Goal: Task Accomplishment & Management: Manage account settings

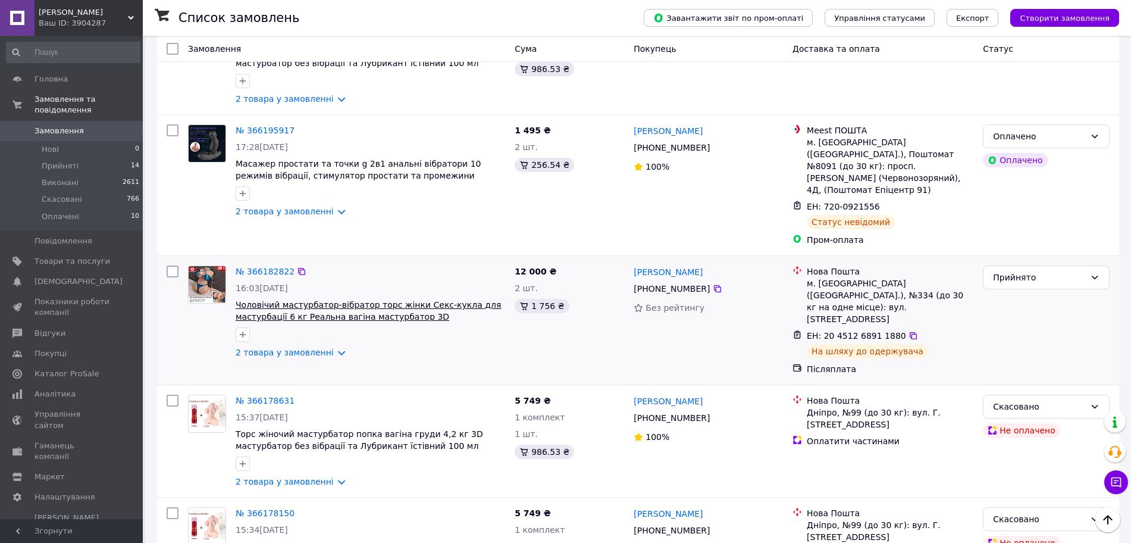
scroll to position [595, 0]
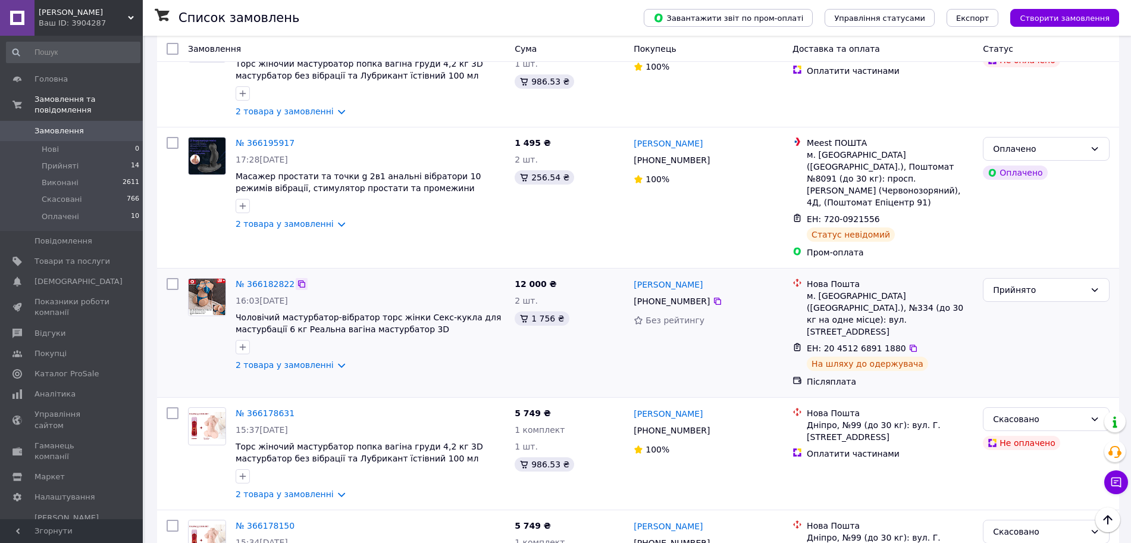
click at [297, 279] on icon at bounding box center [302, 284] width 10 height 10
click at [908, 343] on icon at bounding box center [913, 348] width 10 height 10
click at [331, 360] on link "2 товара у замовленні" at bounding box center [285, 365] width 98 height 10
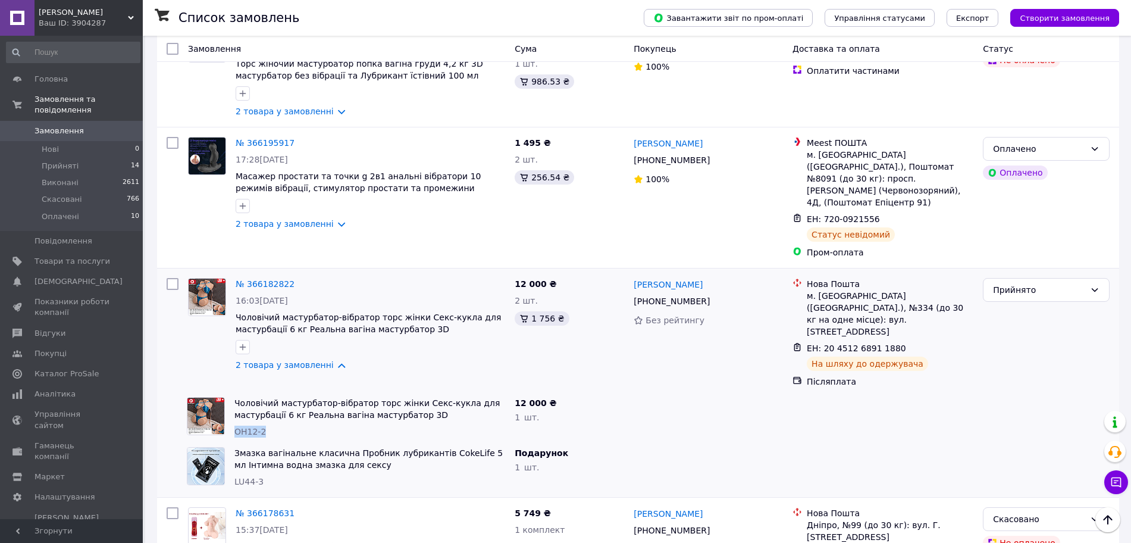
drag, startPoint x: 233, startPoint y: 391, endPoint x: 271, endPoint y: 394, distance: 38.2
click at [270, 396] on div "Чоловічий мастурбатор-вібратор торс жінки Секс-кукла для мастурбації 6 кг Реаль…" at bounding box center [370, 417] width 280 height 50
copy span "ОН12-2"
click at [256, 279] on link "№ 366182822" at bounding box center [265, 284] width 59 height 10
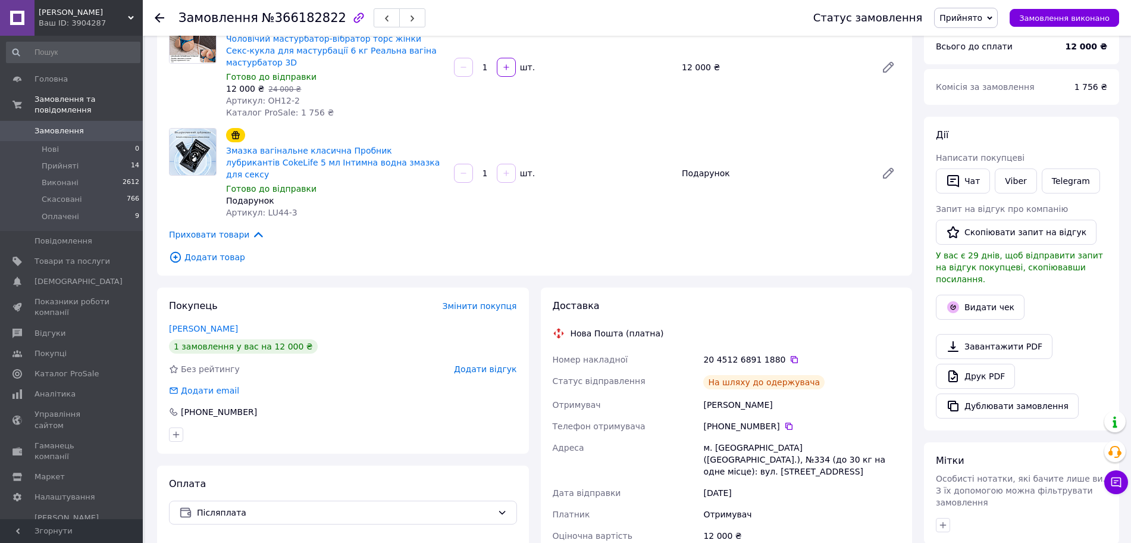
scroll to position [149, 0]
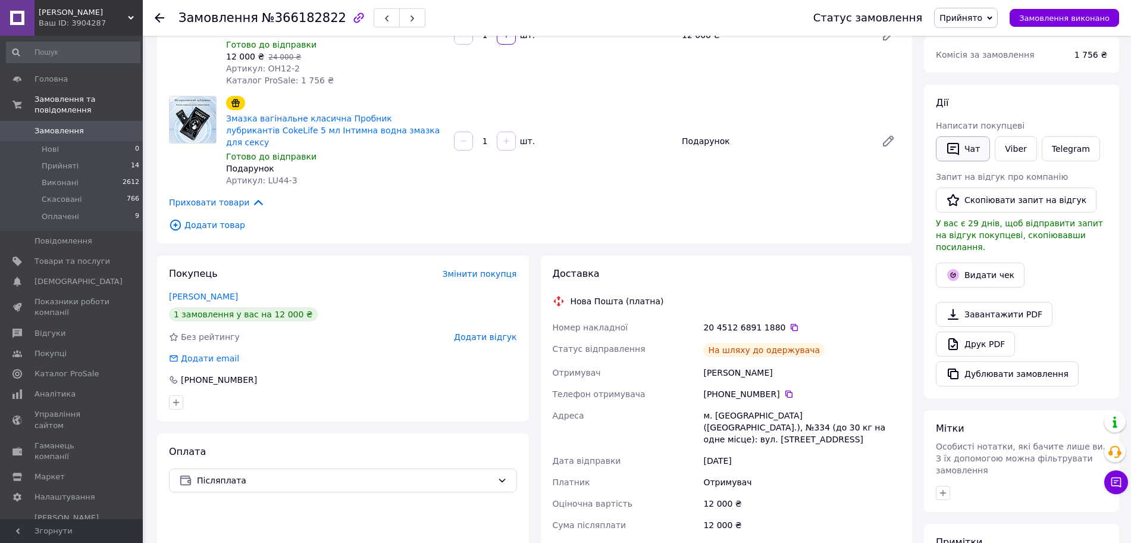
click at [977, 149] on button "Чат" at bounding box center [963, 148] width 54 height 25
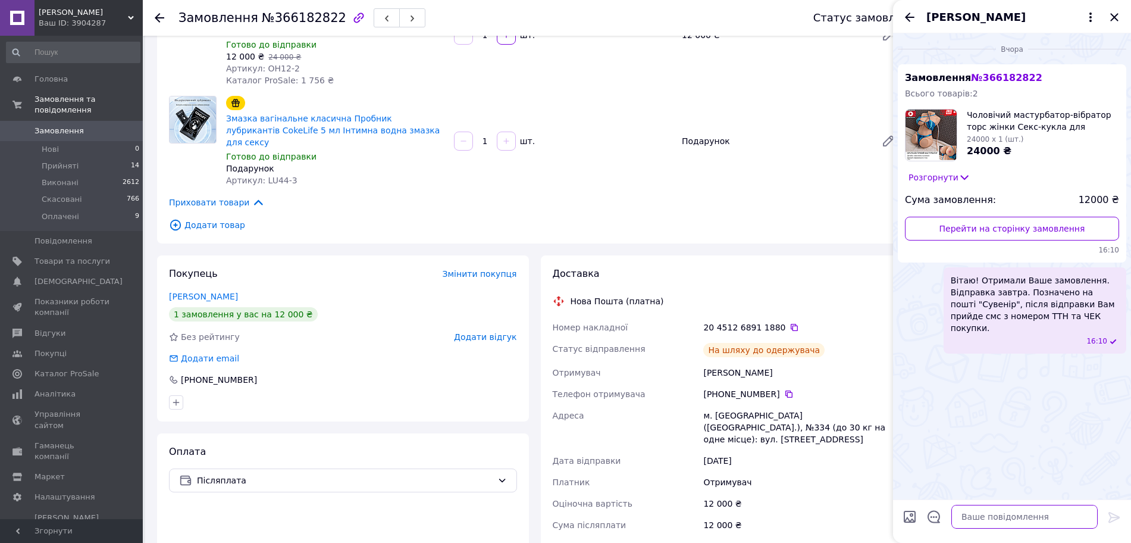
click at [982, 509] on textarea at bounding box center [1024, 516] width 146 height 24
paste textarea "Посилку відправили. Накладна 20451258106142. Дякуємо за покупку!"
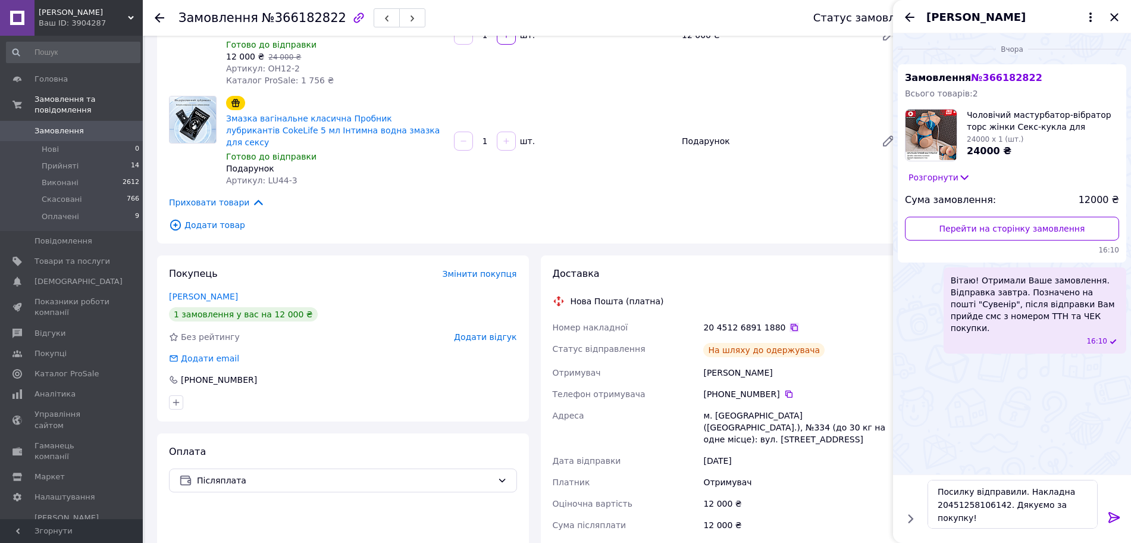
click at [789, 322] on icon at bounding box center [794, 327] width 10 height 10
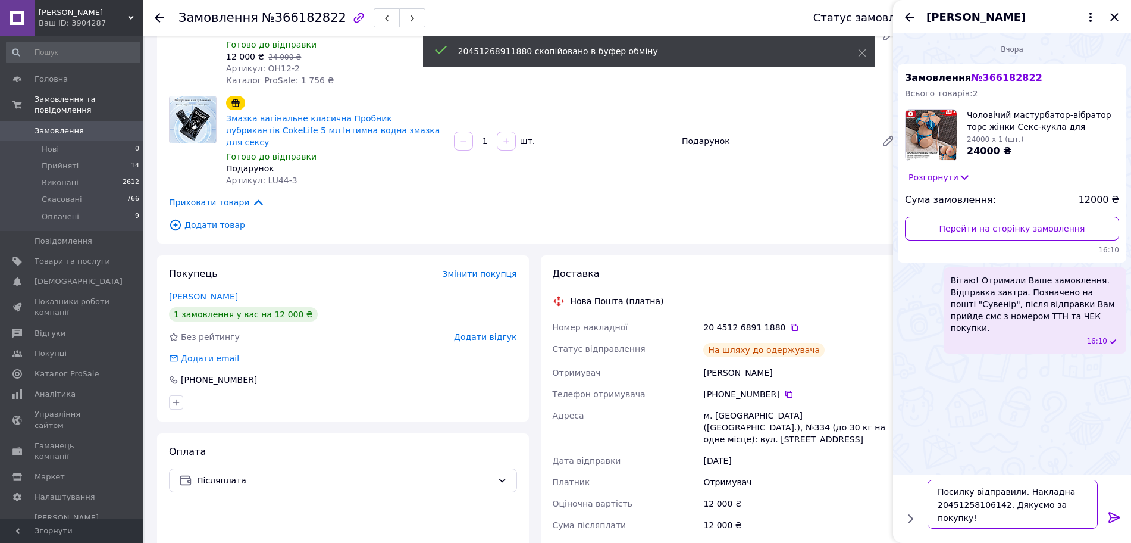
click at [970, 504] on textarea "Посилку відправили. Накладна 20451258106142. Дякуємо за покупку!" at bounding box center [1012, 504] width 170 height 49
paste textarea "68911880"
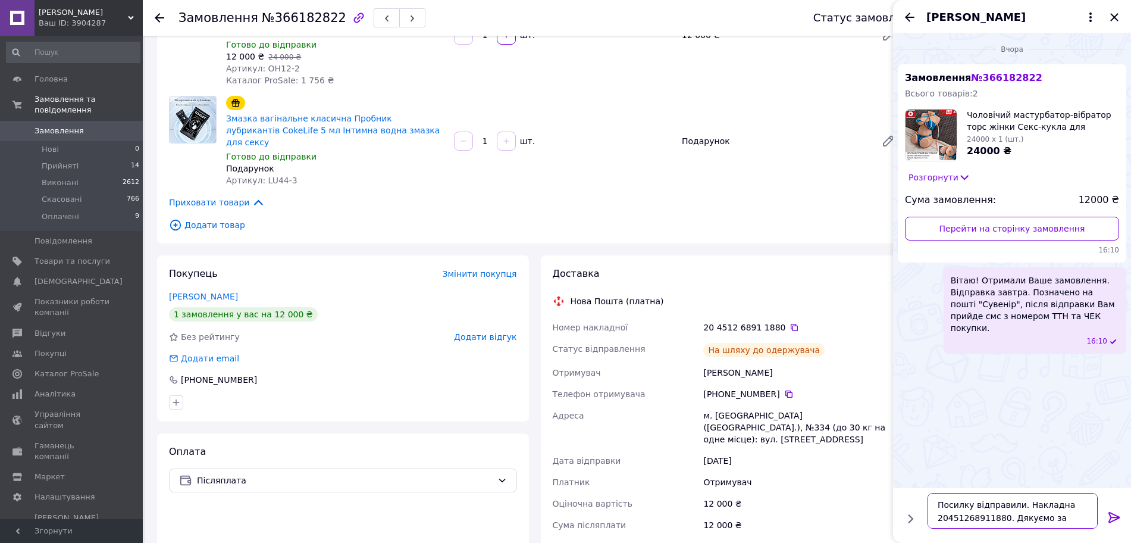
type textarea "Посилку відправили. Накладна 20451268911880. Дякуємо за покупку!"
click at [1117, 518] on icon at bounding box center [1113, 517] width 11 height 11
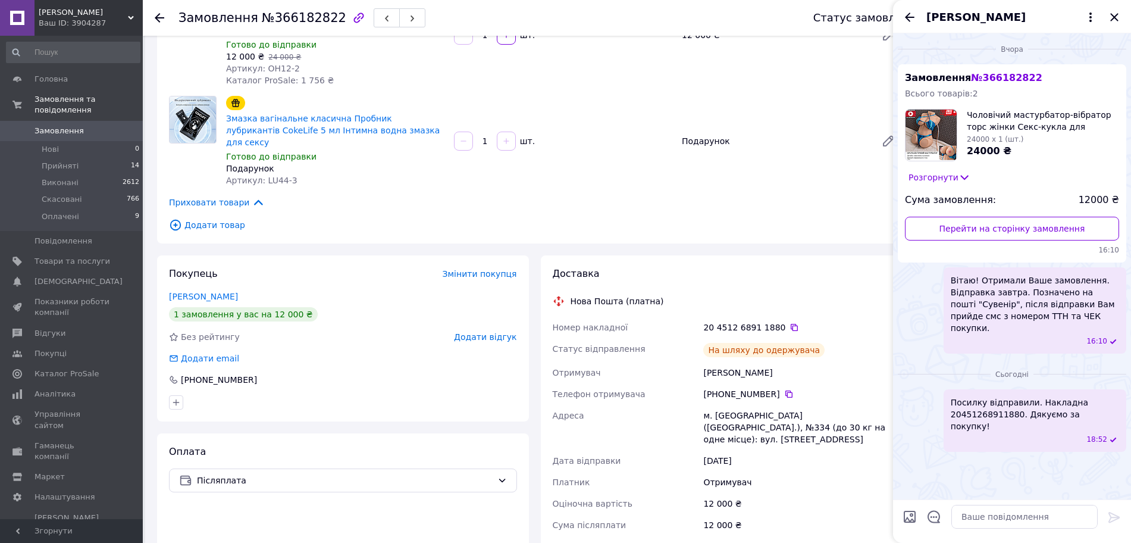
click at [1118, 26] on div "[PERSON_NAME]" at bounding box center [1012, 16] width 238 height 33
click at [1115, 17] on icon "Закрити" at bounding box center [1114, 17] width 8 height 8
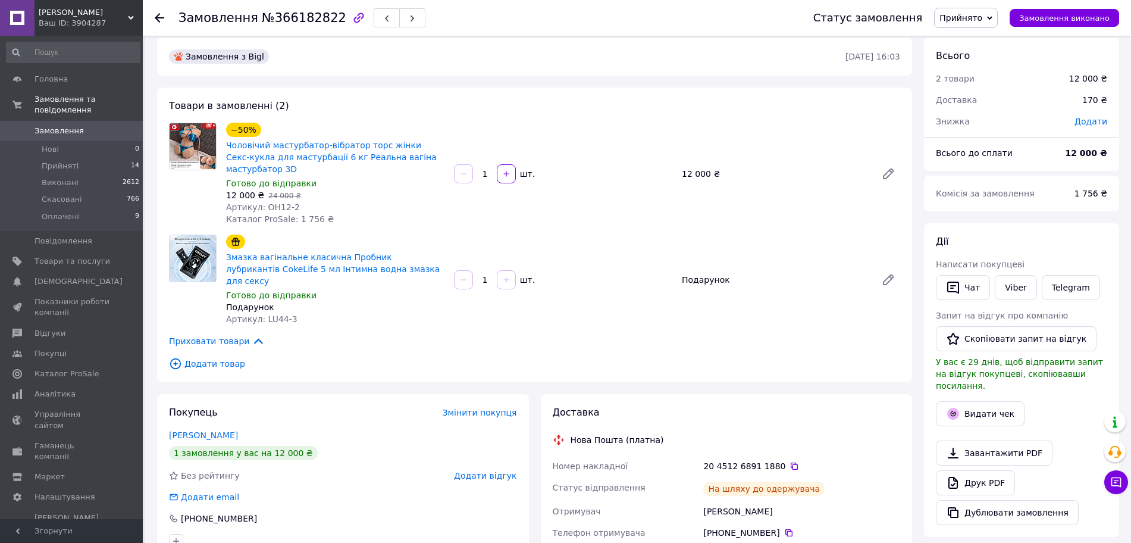
scroll to position [0, 0]
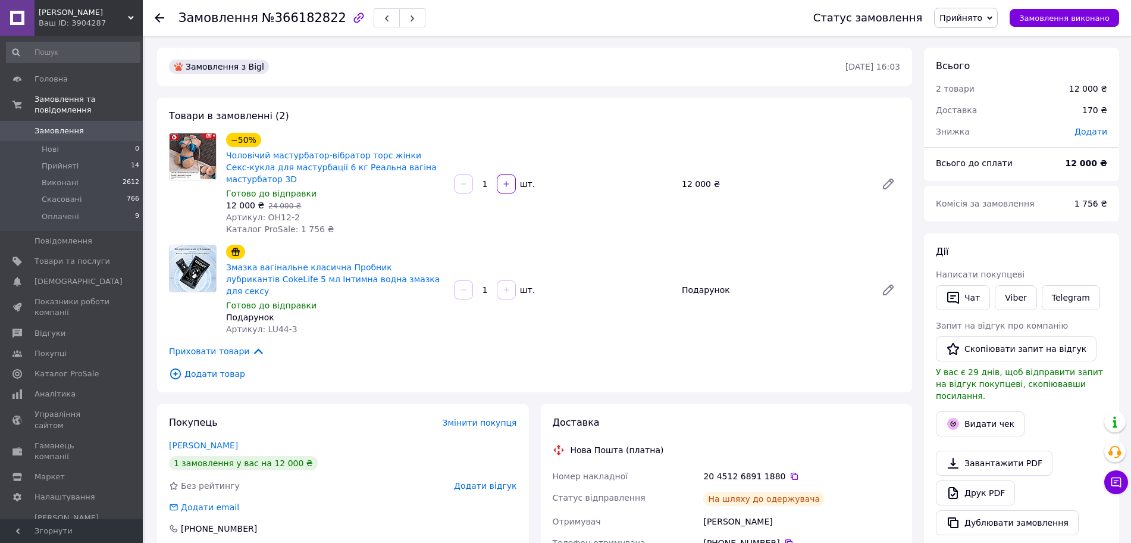
click at [51, 126] on span "Замовлення" at bounding box center [59, 131] width 49 height 11
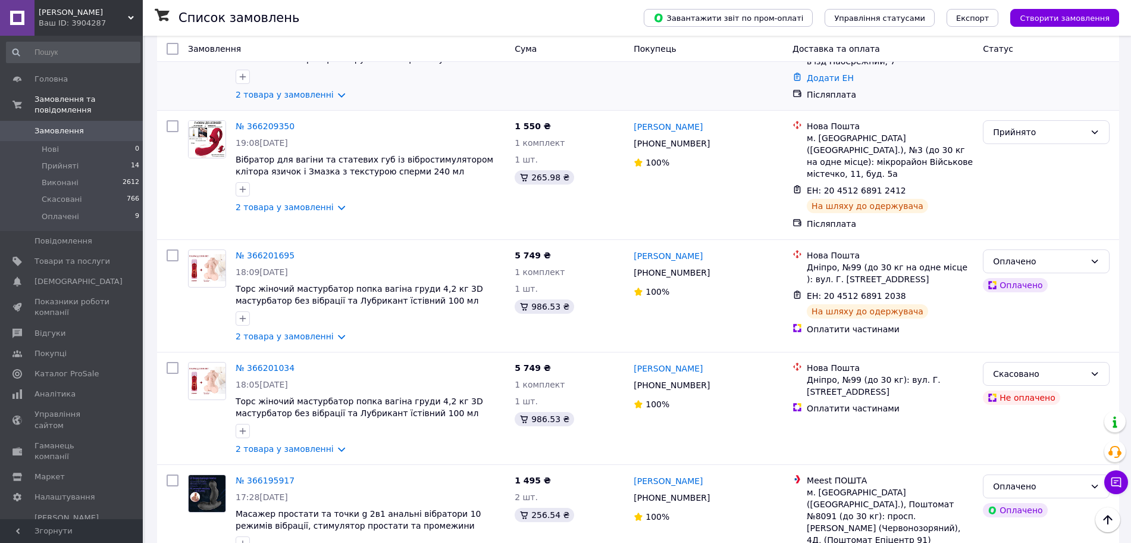
scroll to position [446, 0]
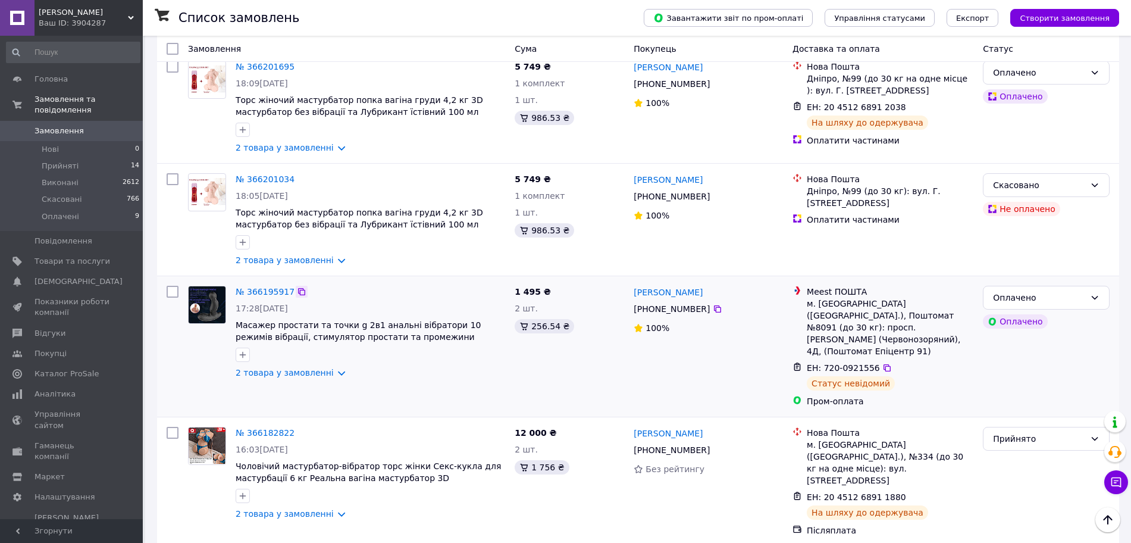
click at [297, 287] on icon at bounding box center [302, 292] width 10 height 10
click at [882, 363] on icon at bounding box center [887, 368] width 10 height 10
click at [324, 368] on link "2 товара у замовленні" at bounding box center [285, 373] width 98 height 10
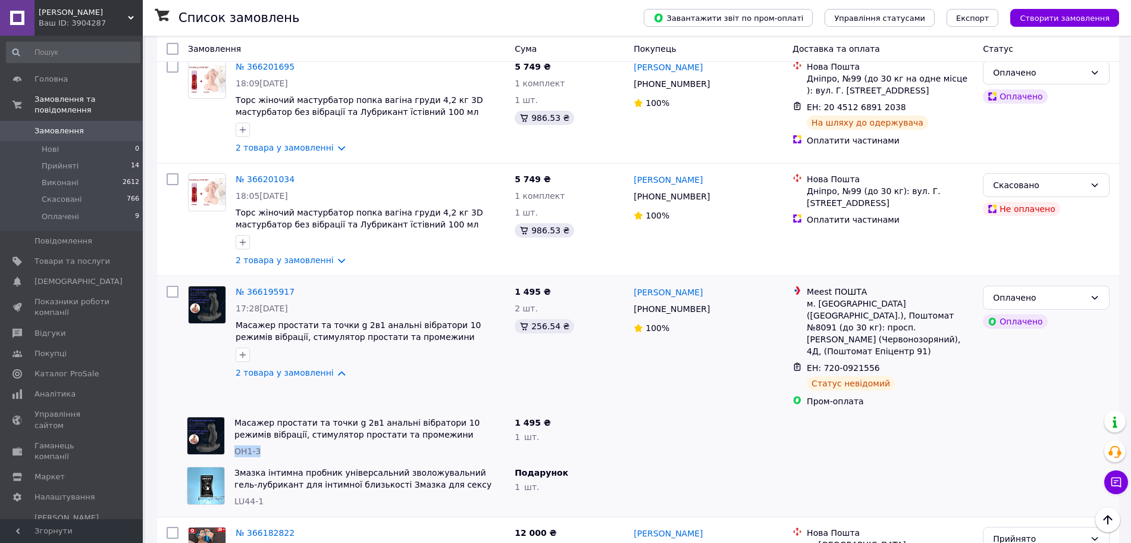
drag, startPoint x: 234, startPoint y: 428, endPoint x: 268, endPoint y: 432, distance: 34.1
click at [268, 445] on div "ОН1-3" at bounding box center [369, 451] width 271 height 12
copy span "ОН1-3"
click at [275, 287] on link "№ 366195917" at bounding box center [265, 292] width 59 height 10
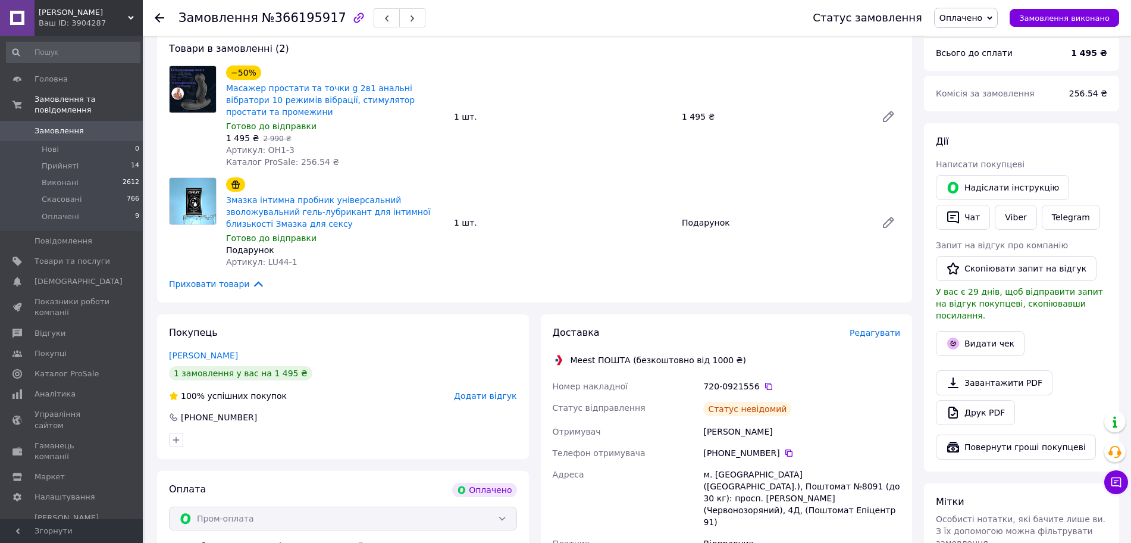
scroll to position [372, 0]
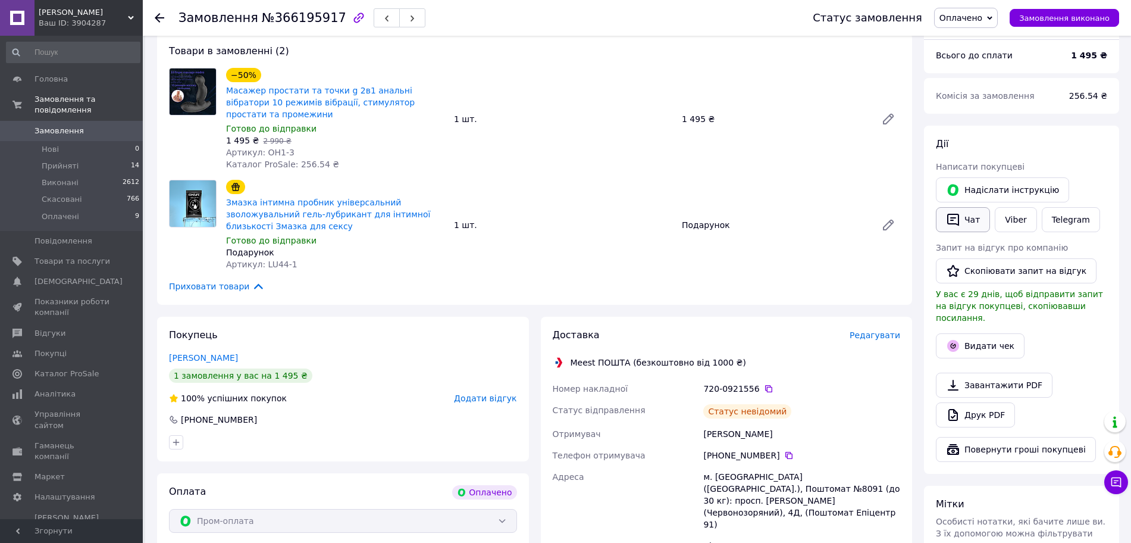
click at [976, 209] on button "Чат" at bounding box center [963, 219] width 54 height 25
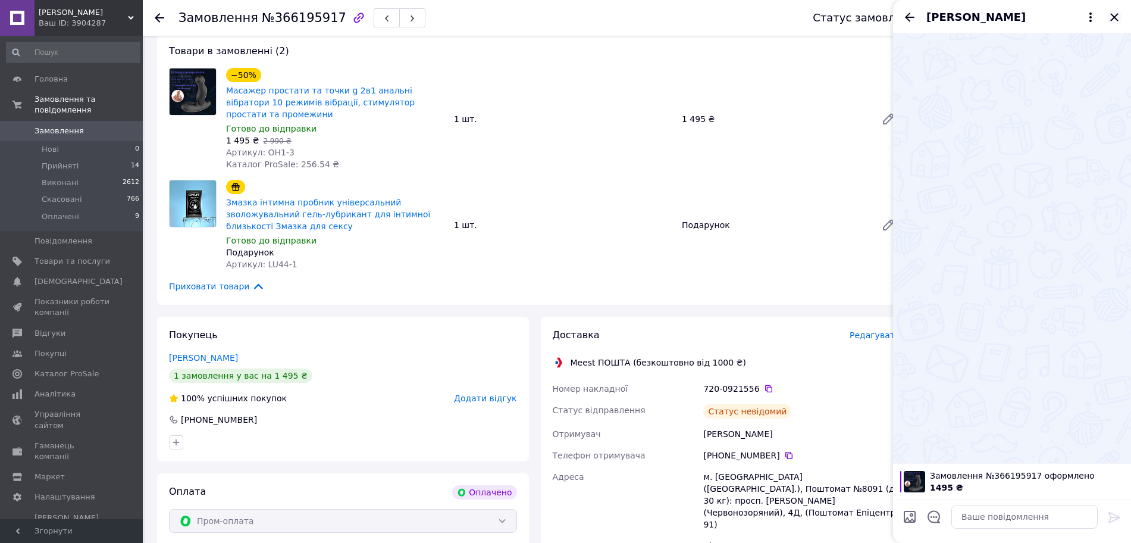
click at [1117, 19] on icon "Закрити" at bounding box center [1114, 17] width 8 height 8
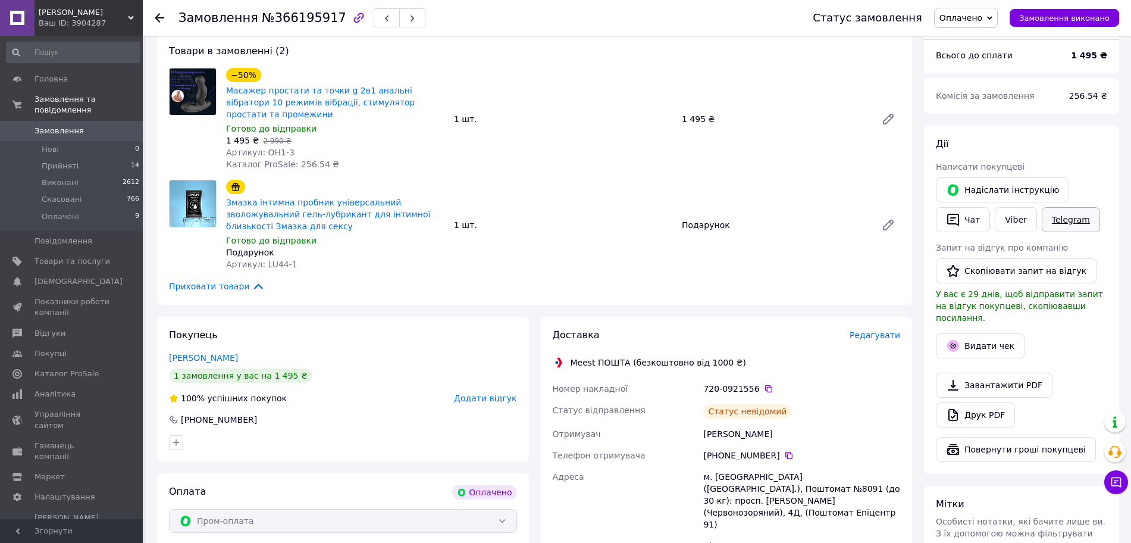
click at [1080, 207] on link "Telegram" at bounding box center [1071, 219] width 58 height 25
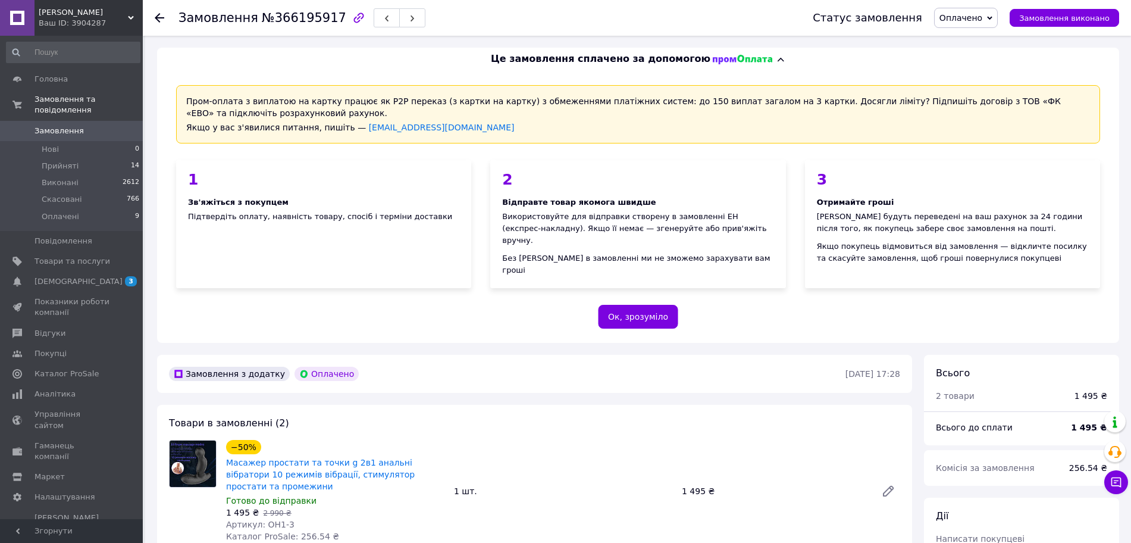
scroll to position [372, 0]
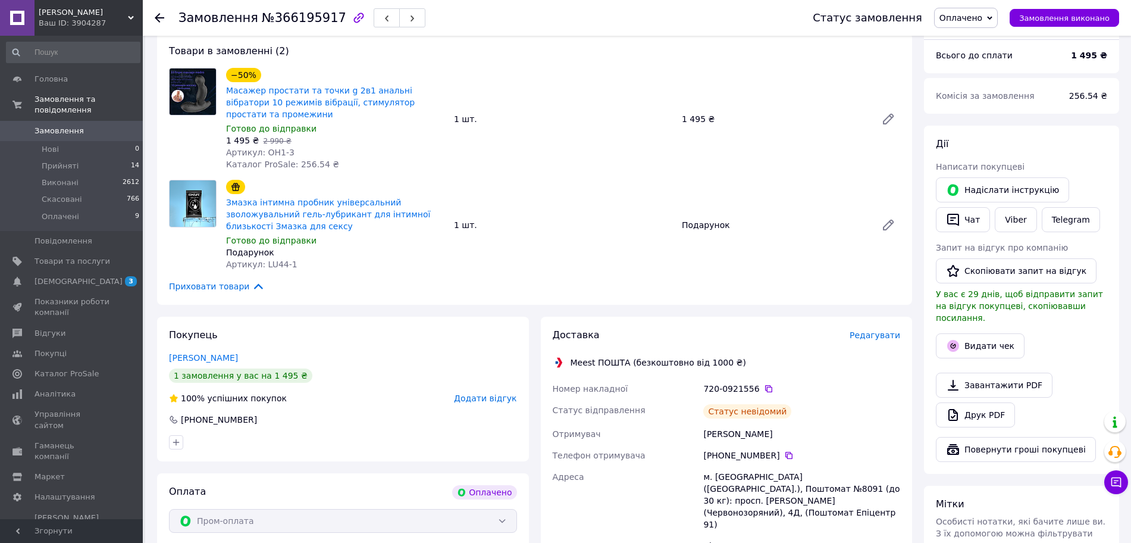
click at [762, 383] on div "720-0921556" at bounding box center [801, 389] width 197 height 12
click at [765, 385] on icon at bounding box center [768, 388] width 7 height 7
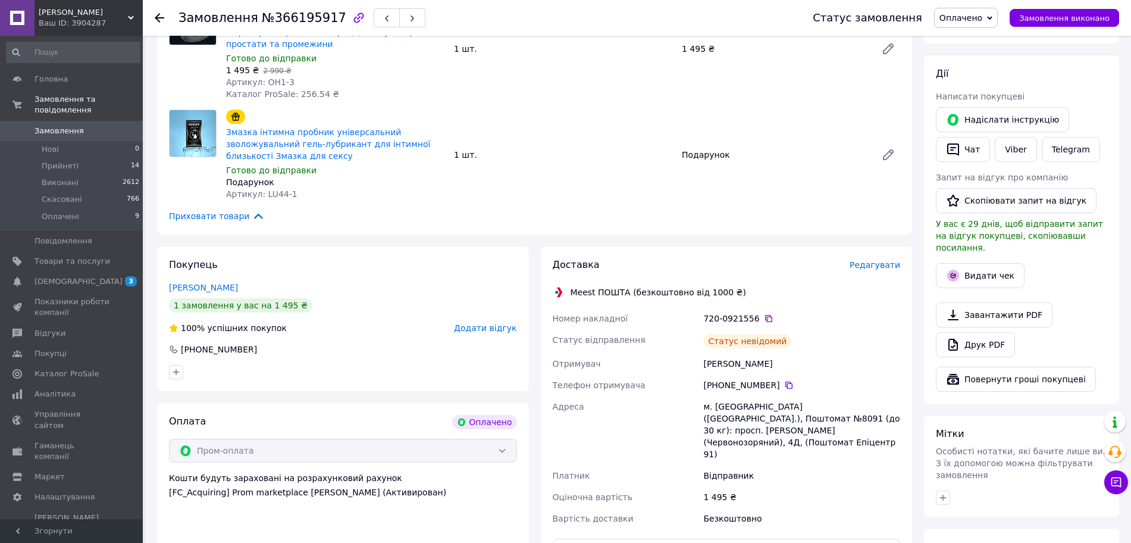
scroll to position [446, 0]
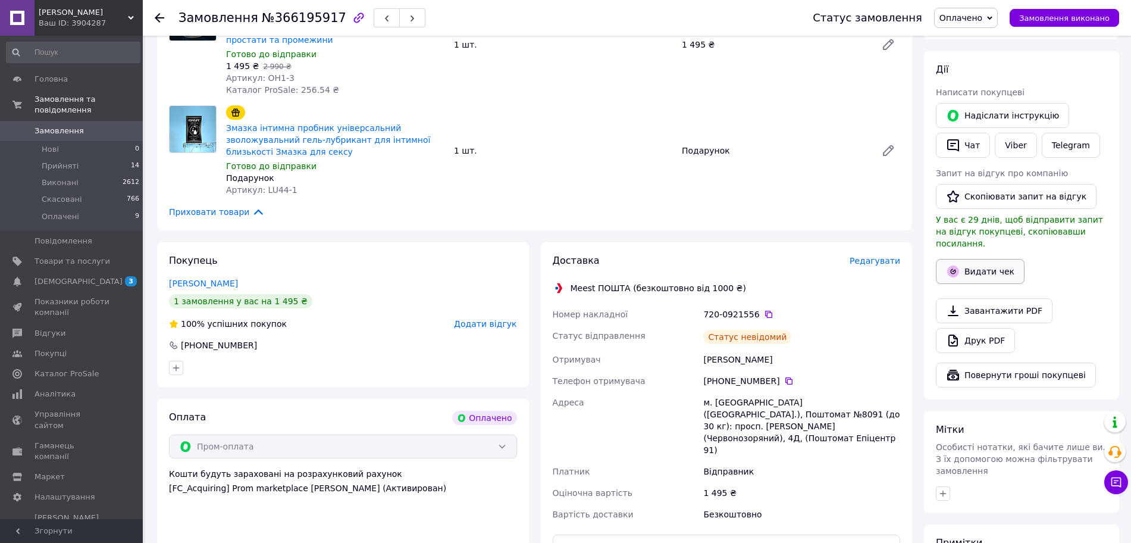
click at [977, 259] on button "Видати чек" at bounding box center [980, 271] width 89 height 25
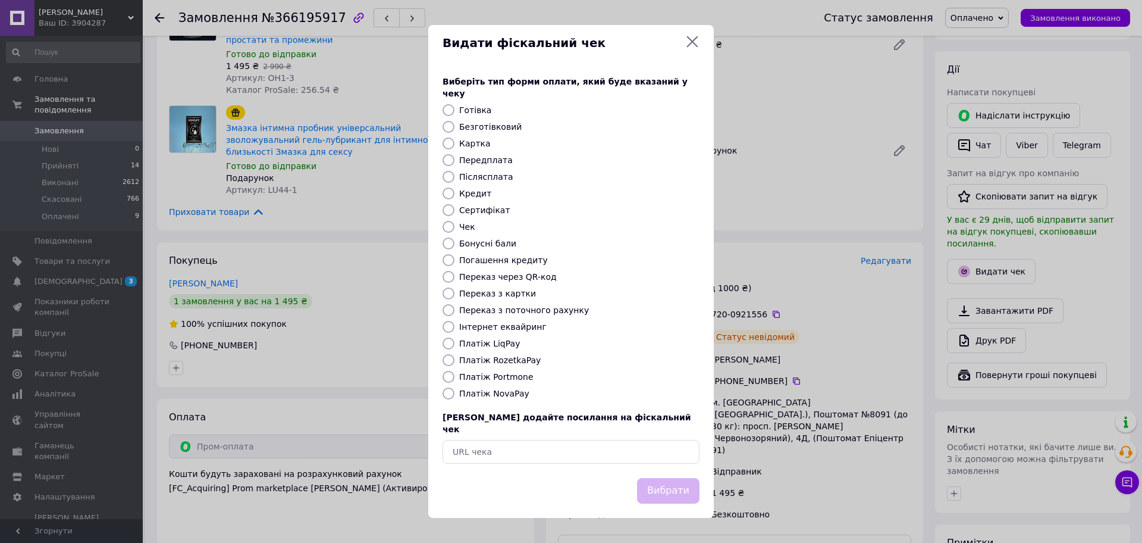
click at [447, 362] on input "Платіж RozetkaPay" at bounding box center [449, 360] width 12 height 12
radio input "true"
click at [662, 491] on div "Вибрати" at bounding box center [668, 490] width 67 height 30
click at [665, 480] on button "Вибрати" at bounding box center [668, 491] width 62 height 26
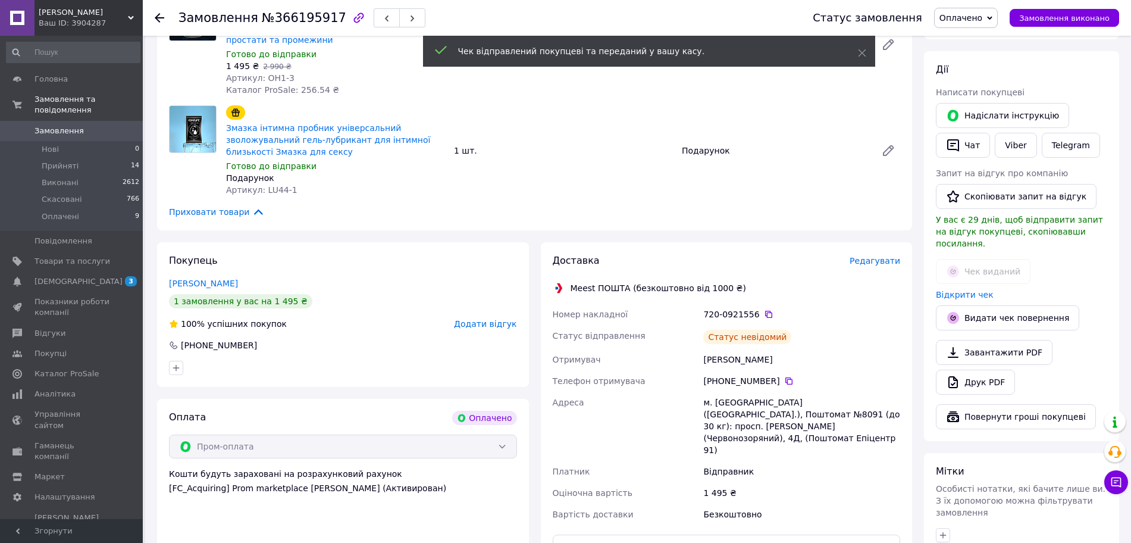
click at [49, 126] on span "Замовлення" at bounding box center [59, 131] width 49 height 11
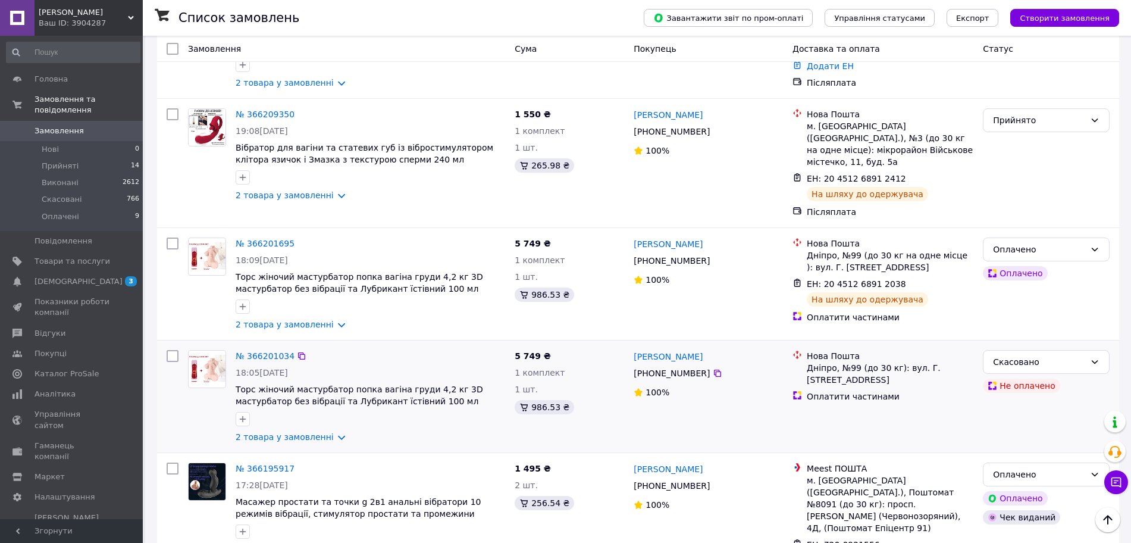
scroll to position [223, 0]
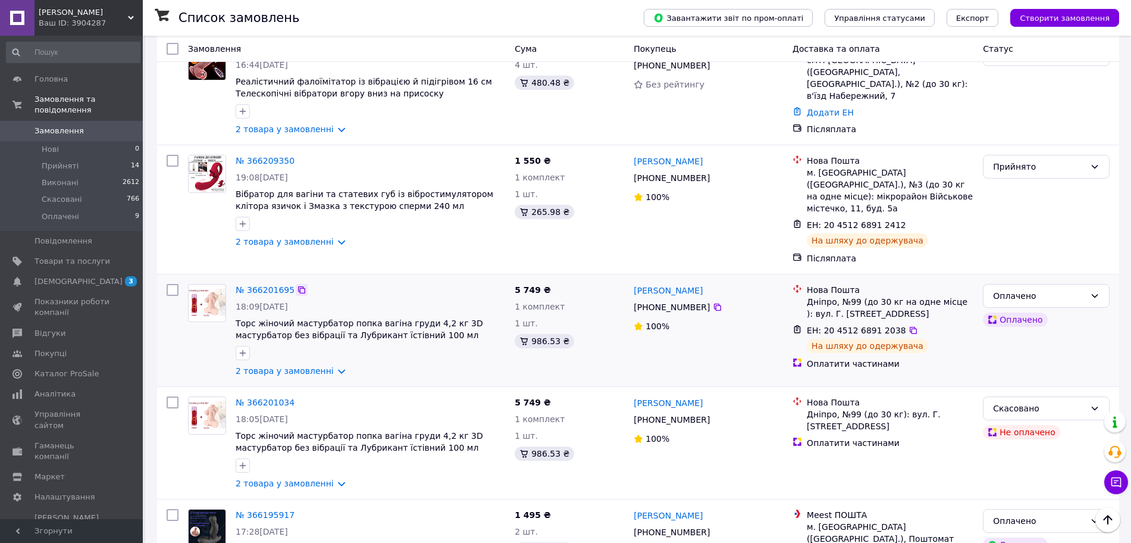
click at [297, 285] on icon at bounding box center [302, 290] width 10 height 10
click at [910, 327] on icon at bounding box center [913, 330] width 7 height 7
click at [297, 159] on icon at bounding box center [302, 161] width 10 height 10
click at [271, 285] on link "№ 366201695" at bounding box center [265, 290] width 59 height 10
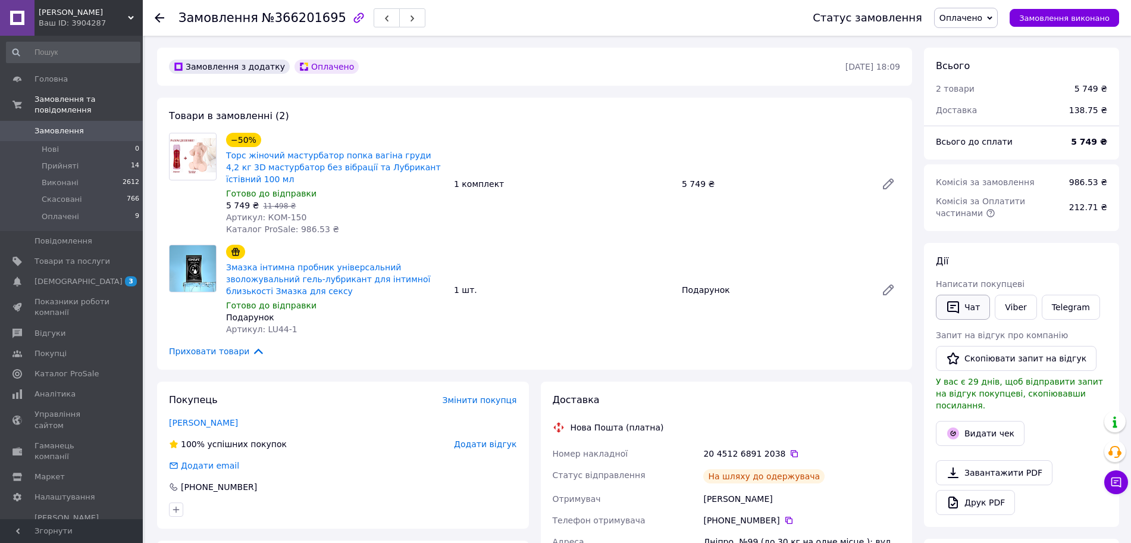
click at [973, 303] on button "Чат" at bounding box center [963, 306] width 54 height 25
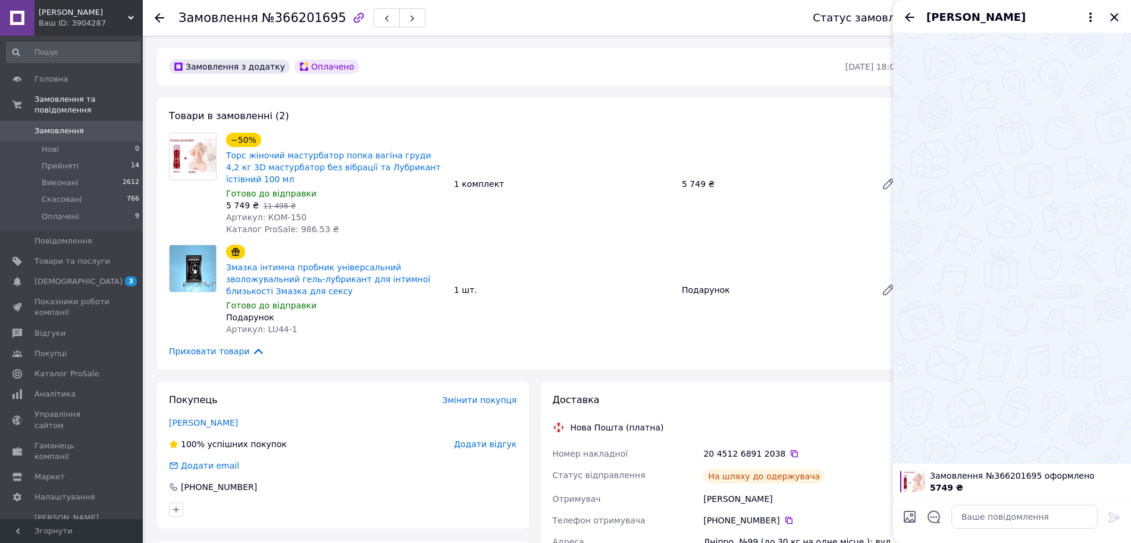
click at [1114, 13] on icon "Закрити" at bounding box center [1114, 17] width 14 height 14
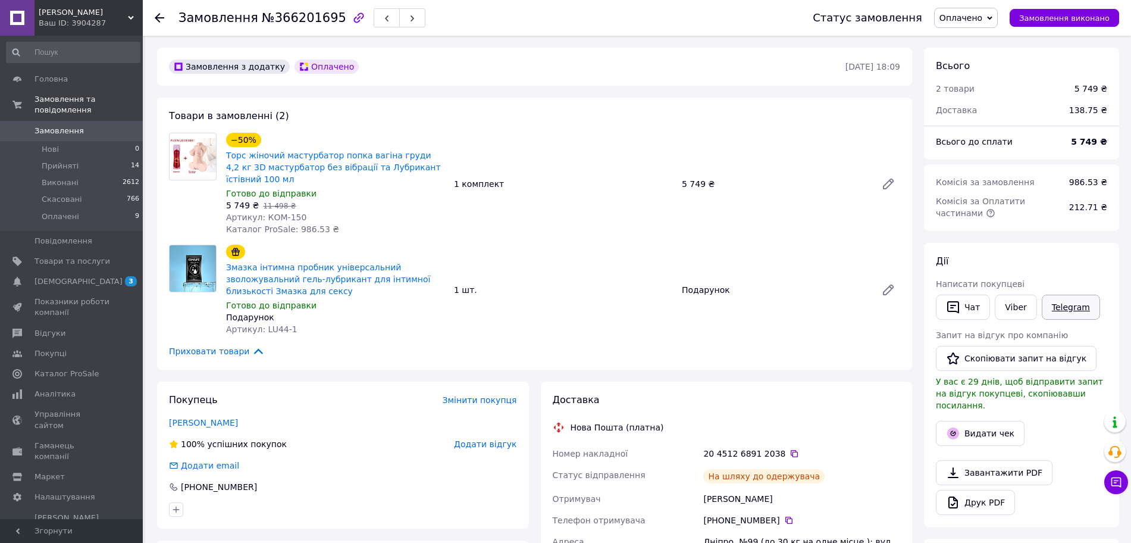
click at [1066, 309] on link "Telegram" at bounding box center [1071, 306] width 58 height 25
click at [1014, 305] on link "Viber" at bounding box center [1016, 306] width 42 height 25
click at [667, 509] on div "Телефон отримувача" at bounding box center [625, 519] width 151 height 21
click at [789, 449] on icon at bounding box center [794, 454] width 10 height 10
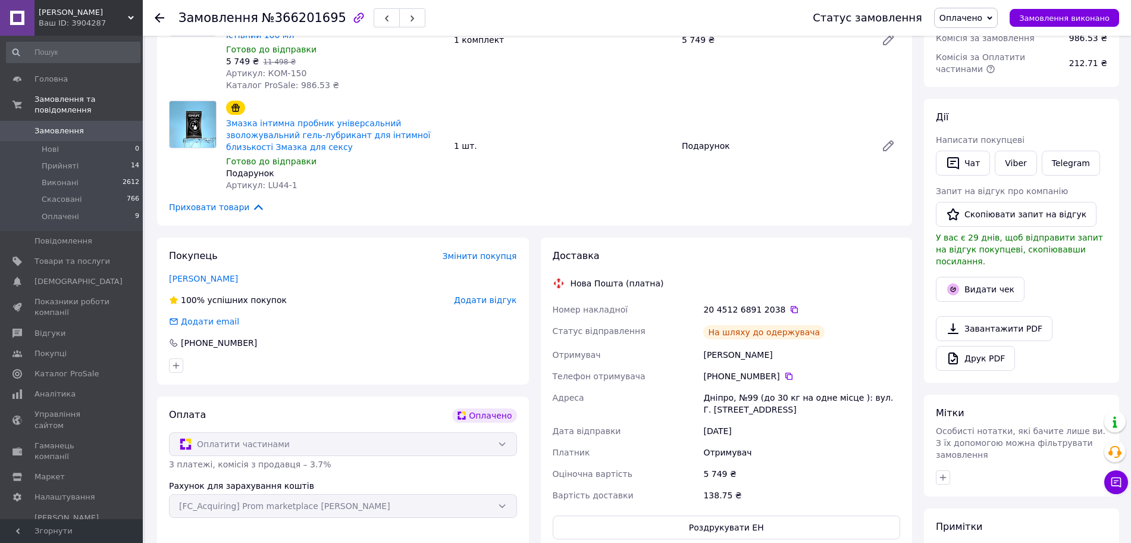
scroll to position [149, 0]
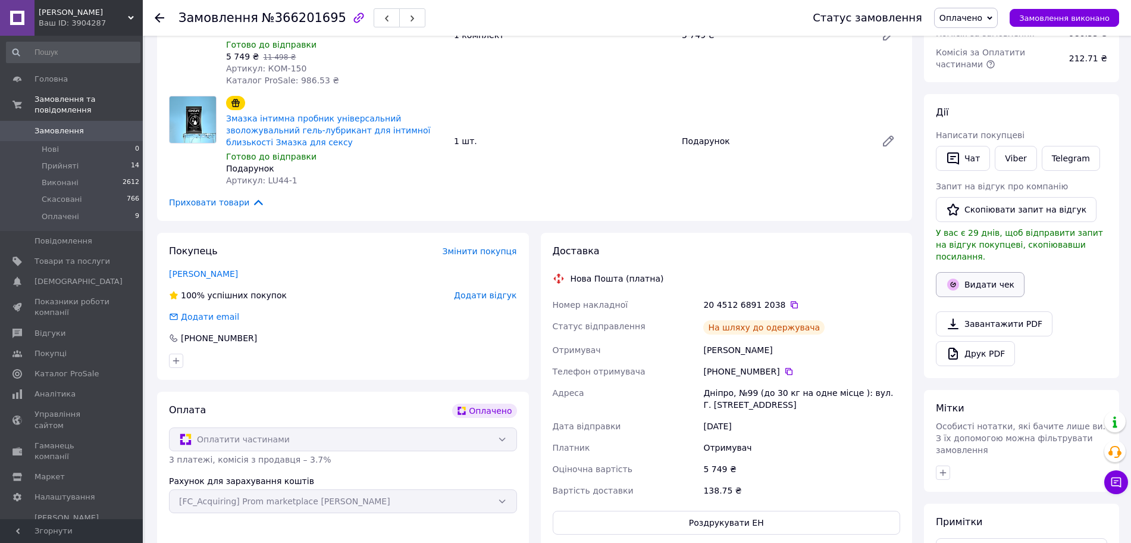
click at [977, 272] on button "Видати чек" at bounding box center [980, 284] width 89 height 25
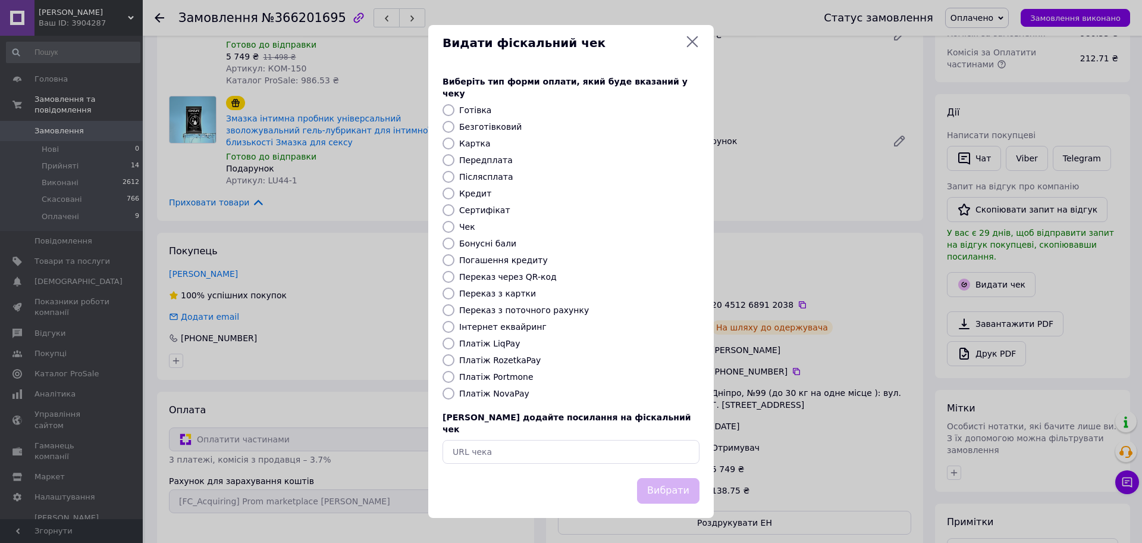
click at [446, 363] on input "Платіж RozetkaPay" at bounding box center [449, 360] width 12 height 12
radio input "true"
click at [686, 485] on button "Вибрати" at bounding box center [668, 491] width 62 height 26
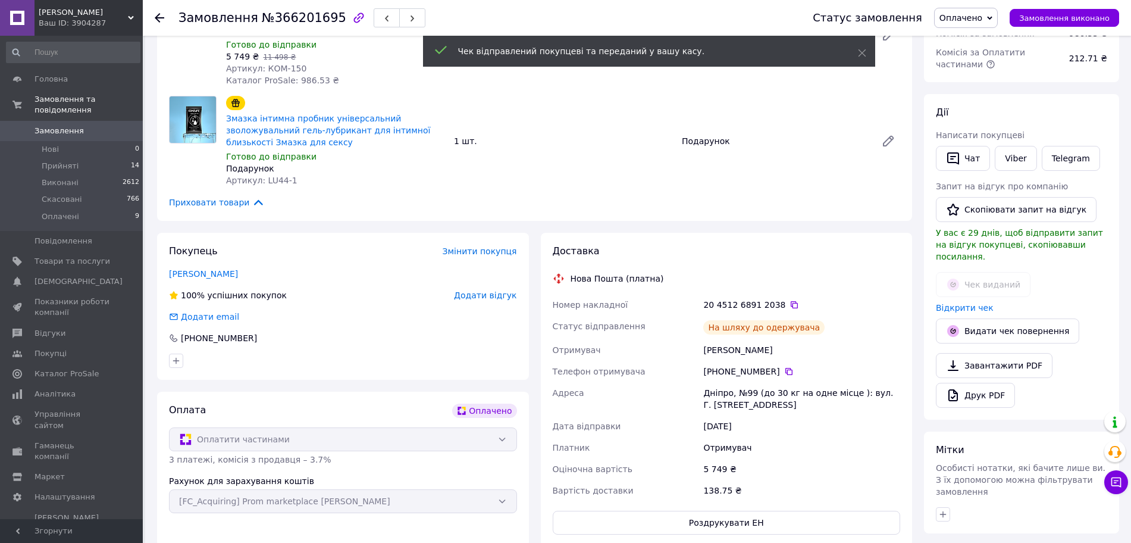
click at [59, 126] on span "Замовлення" at bounding box center [59, 131] width 49 height 11
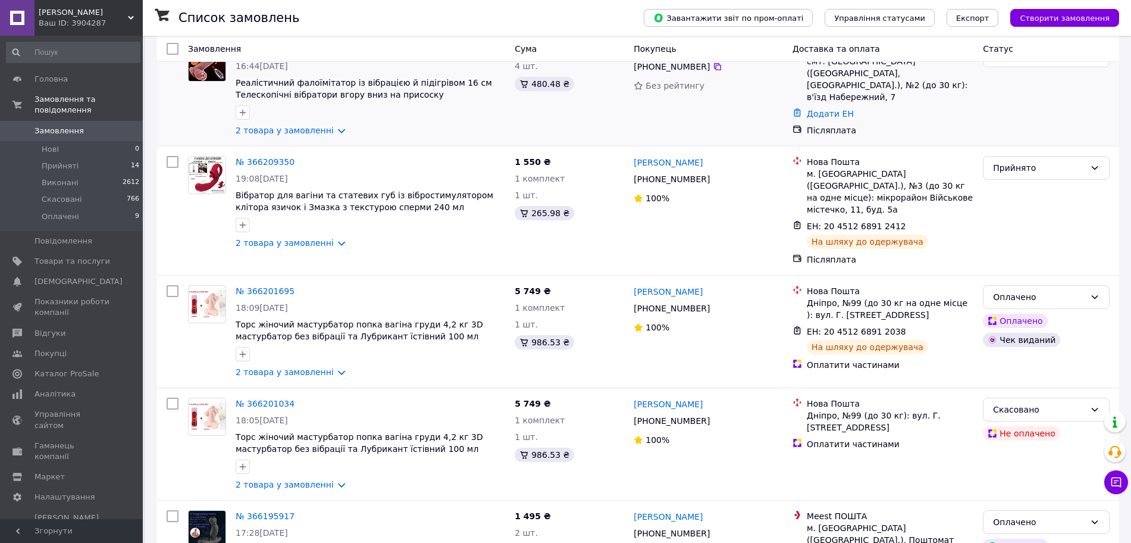
scroll to position [223, 0]
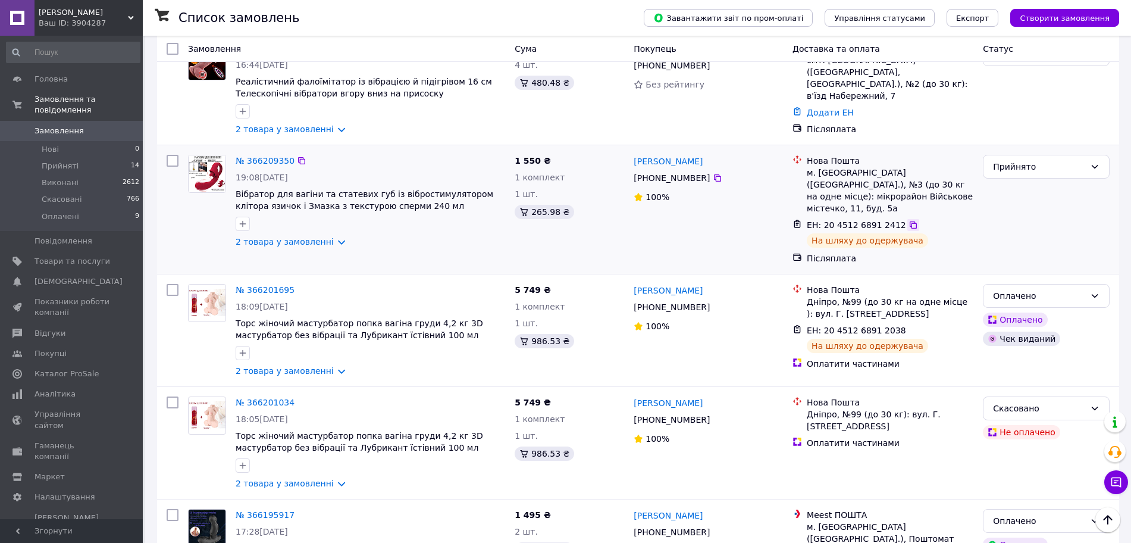
click at [910, 221] on icon at bounding box center [913, 224] width 7 height 7
click at [262, 162] on link "№ 366209350" at bounding box center [265, 161] width 59 height 10
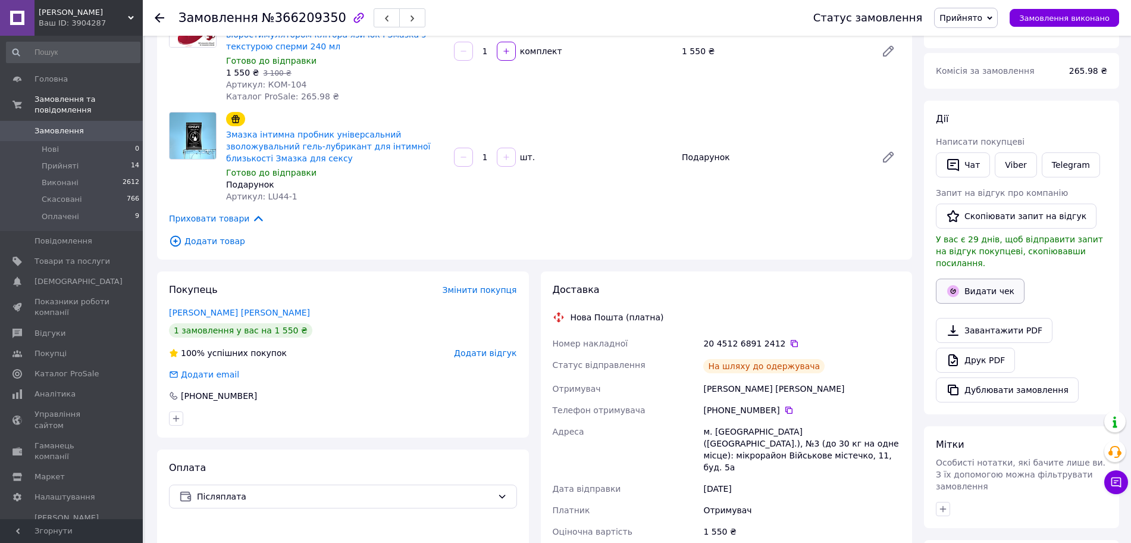
scroll to position [149, 0]
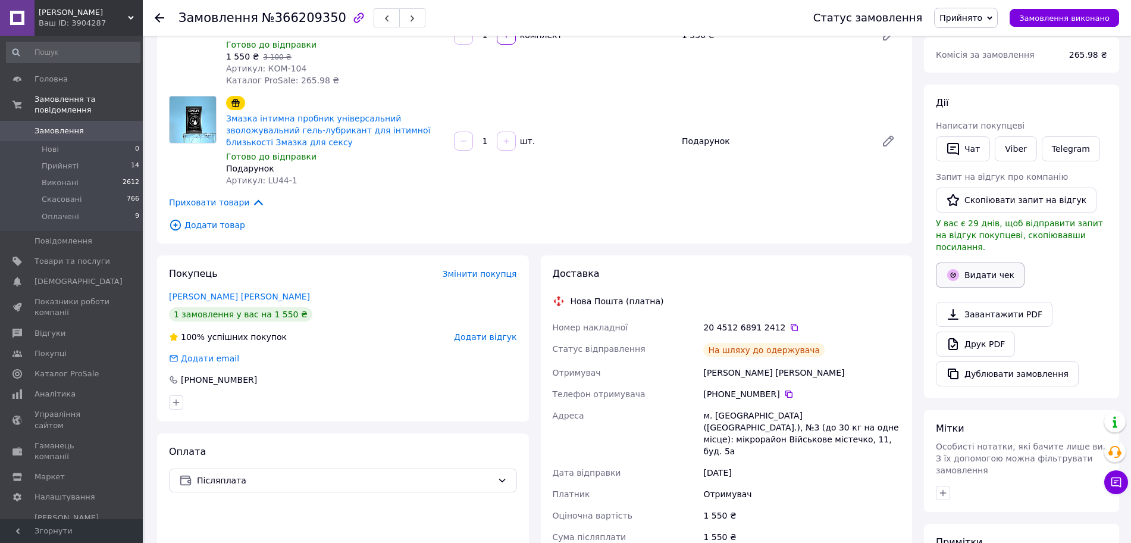
click at [995, 265] on button "Видати чек" at bounding box center [980, 274] width 89 height 25
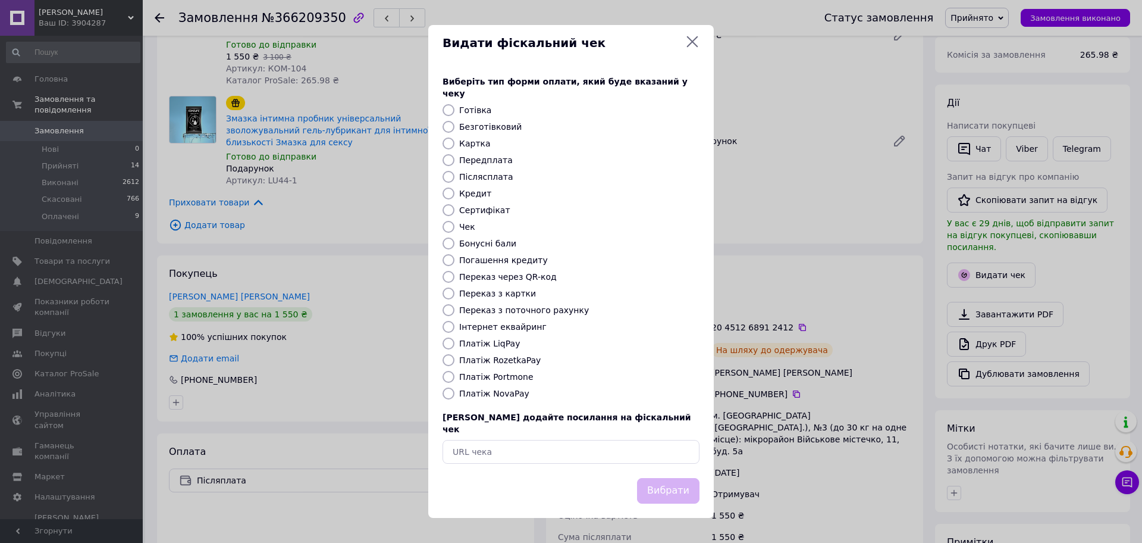
click at [447, 394] on input "Платіж NovaPay" at bounding box center [449, 393] width 12 height 12
radio input "true"
click at [655, 478] on button "Вибрати" at bounding box center [668, 491] width 62 height 26
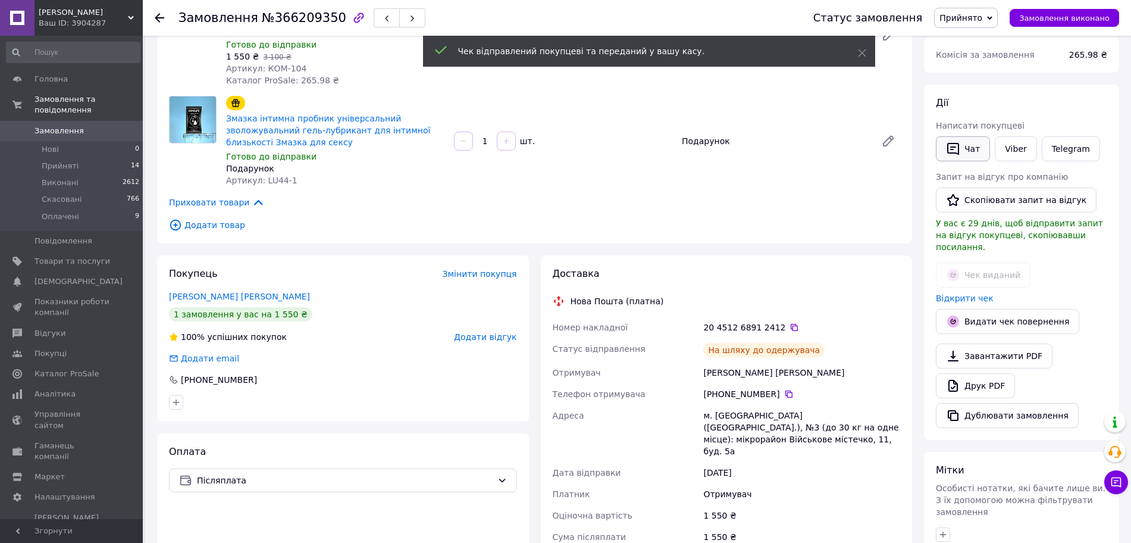
click at [982, 146] on button "Чат" at bounding box center [963, 148] width 54 height 25
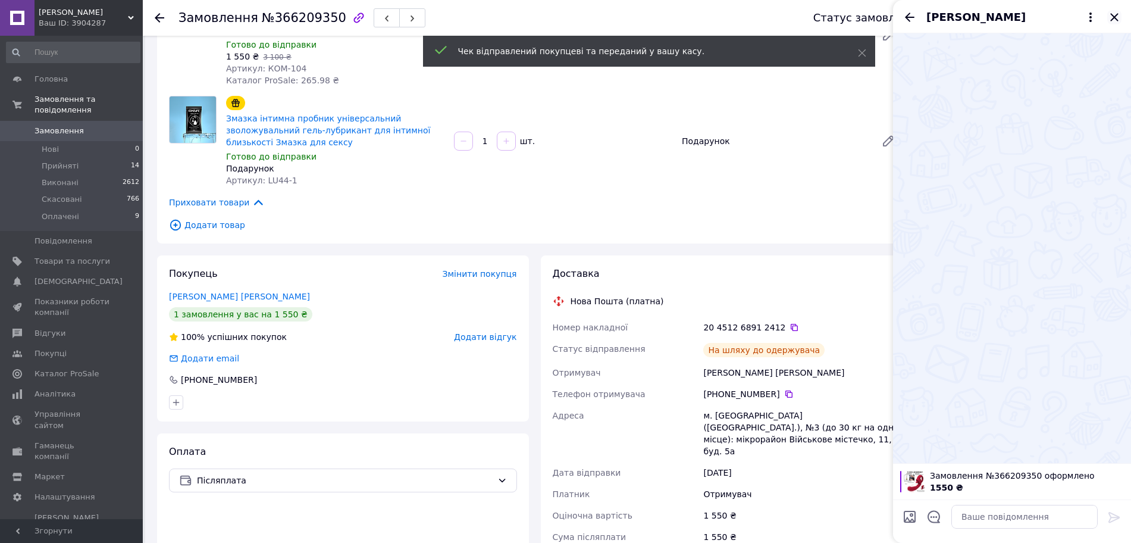
click at [1119, 17] on icon "Закрити" at bounding box center [1114, 17] width 14 height 14
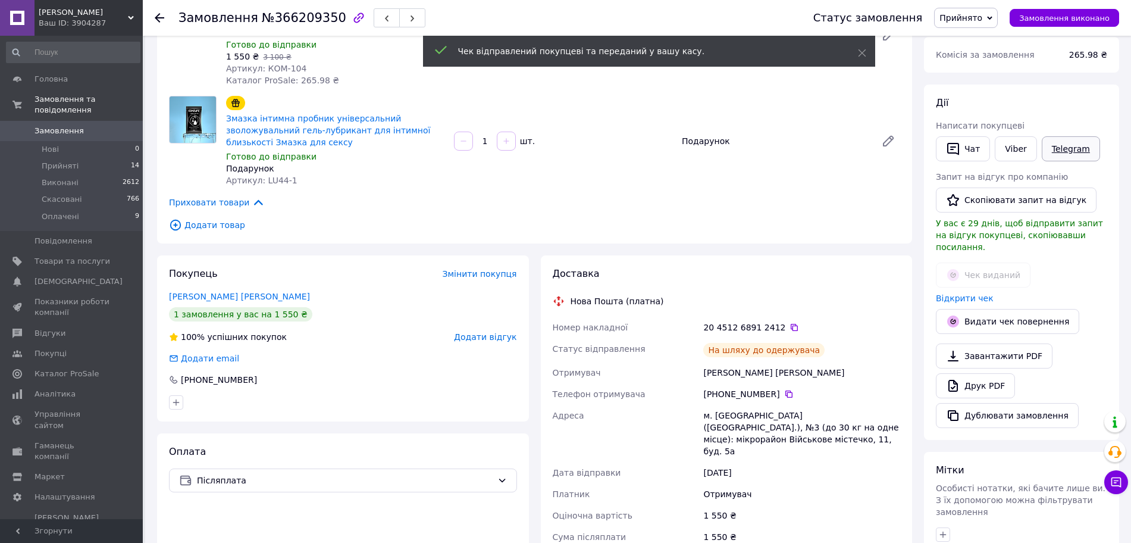
click at [1063, 152] on link "Telegram" at bounding box center [1071, 148] width 58 height 25
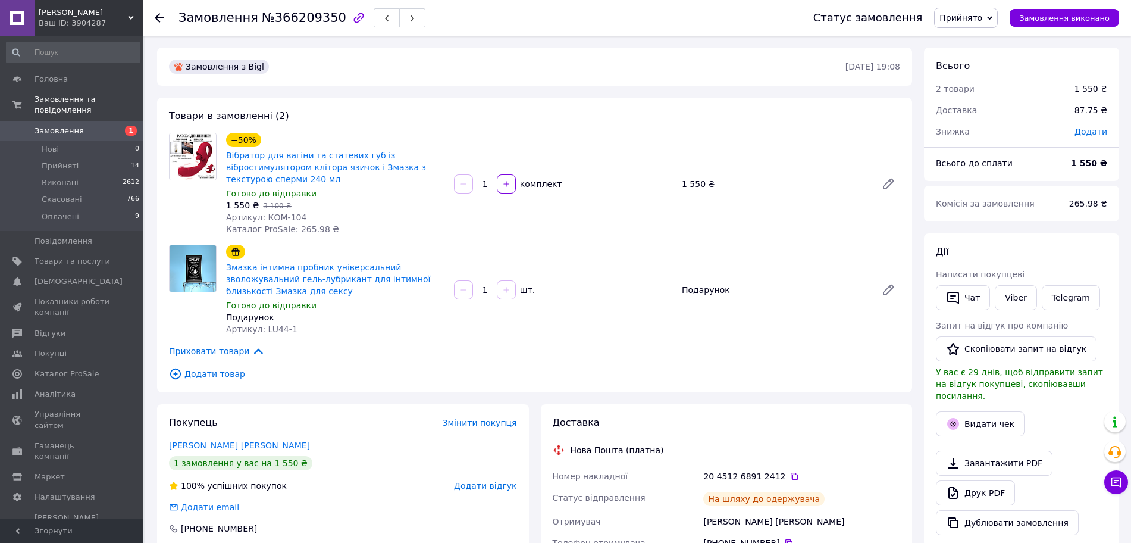
scroll to position [149, 0]
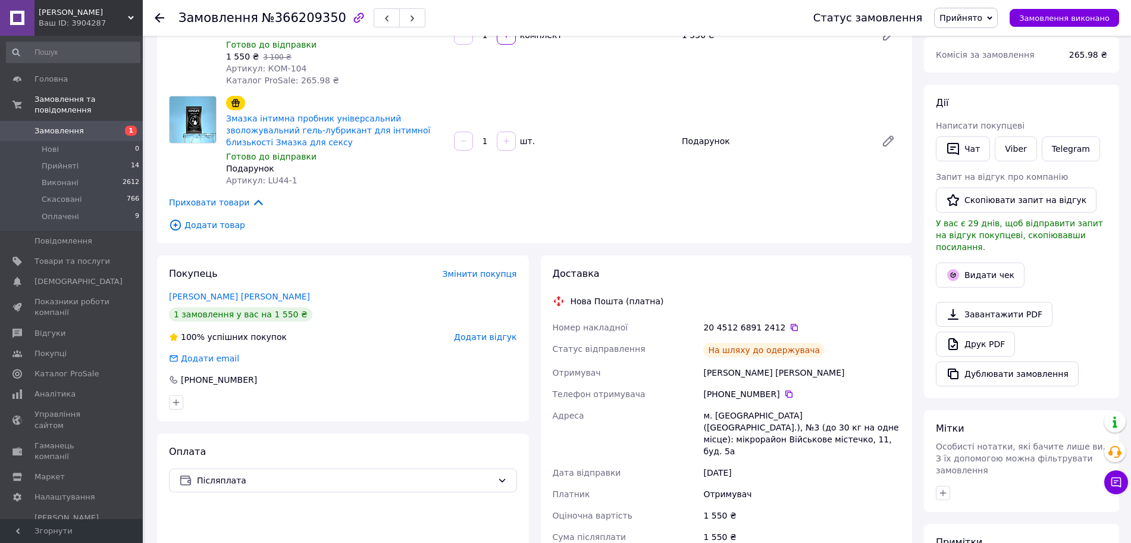
click at [864, 504] on div "1 550 ₴" at bounding box center [802, 514] width 202 height 21
click at [789, 324] on icon at bounding box center [794, 327] width 10 height 10
click at [55, 126] on span "Замовлення" at bounding box center [59, 131] width 49 height 11
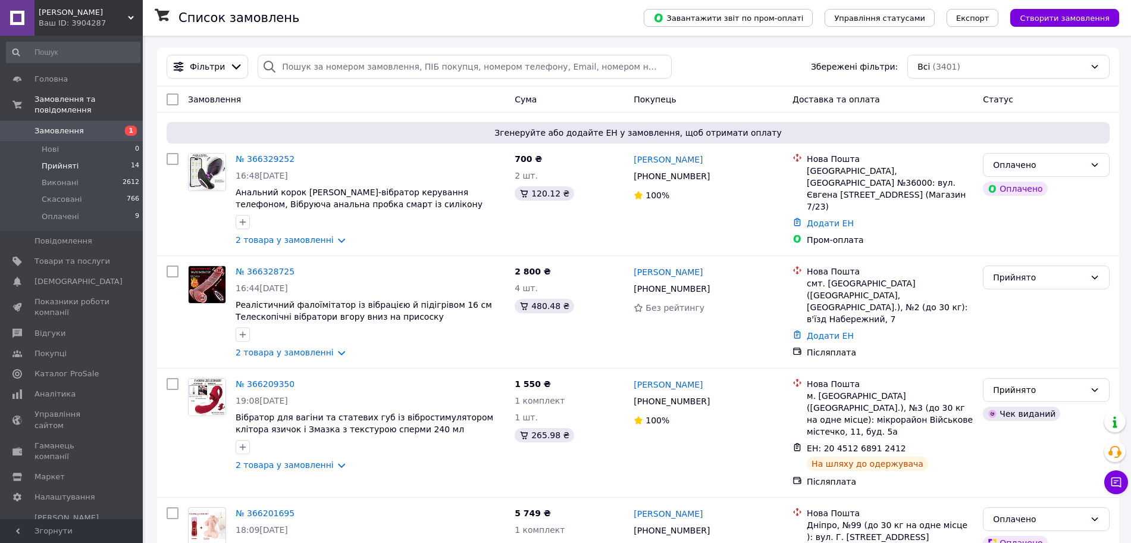
click at [61, 161] on span "Прийняті" at bounding box center [60, 166] width 37 height 11
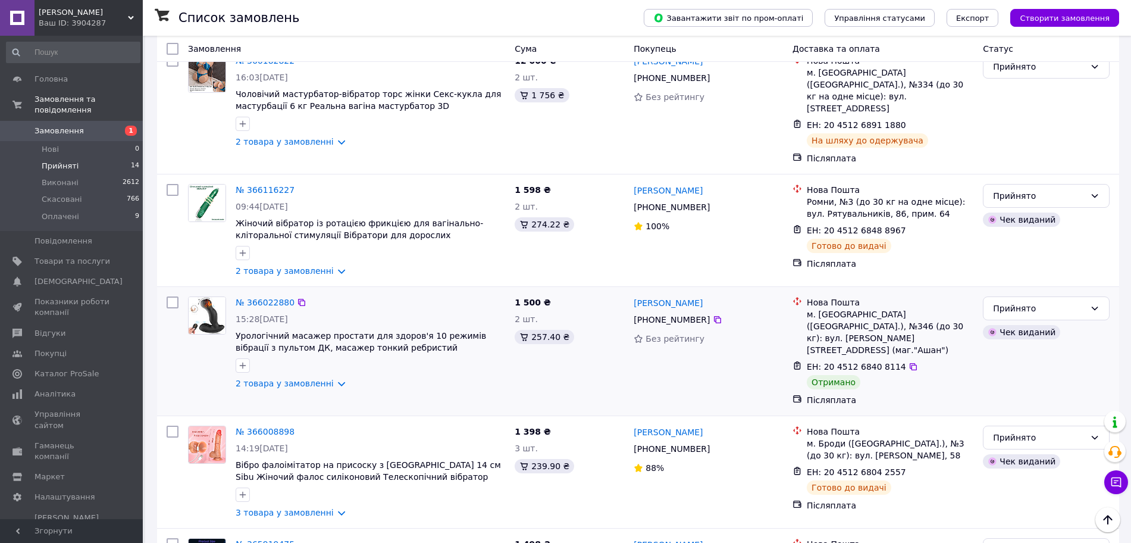
scroll to position [372, 0]
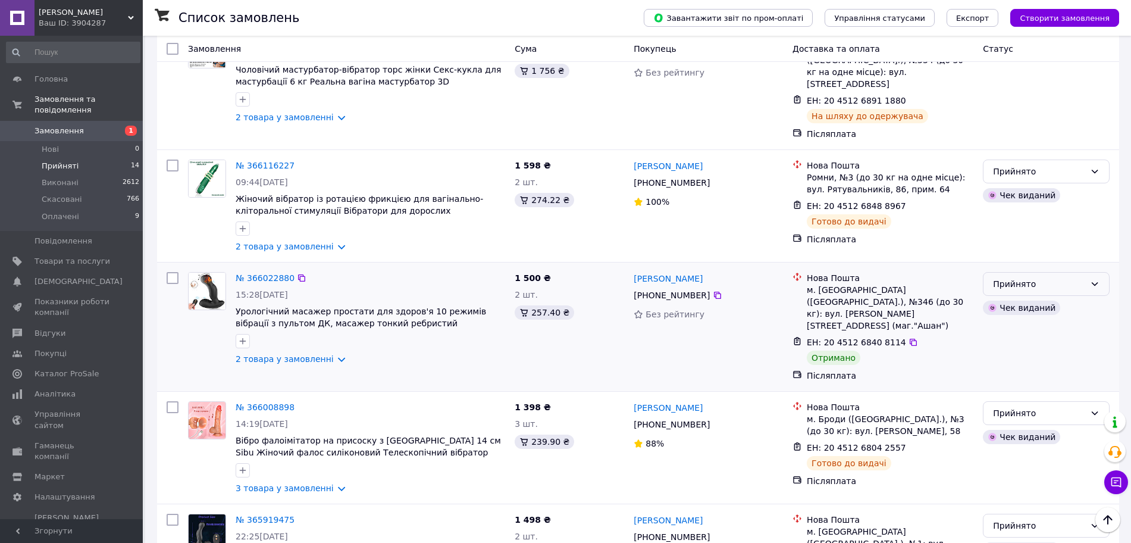
click at [1049, 277] on div "Прийнято" at bounding box center [1039, 283] width 92 height 13
click at [1035, 278] on li "Виконано" at bounding box center [1046, 281] width 126 height 21
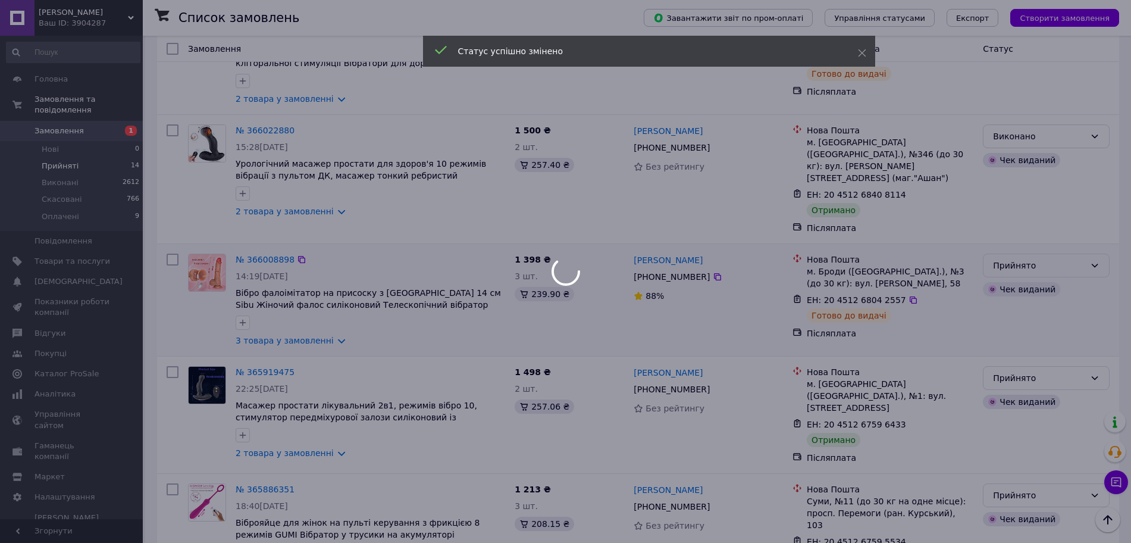
scroll to position [521, 0]
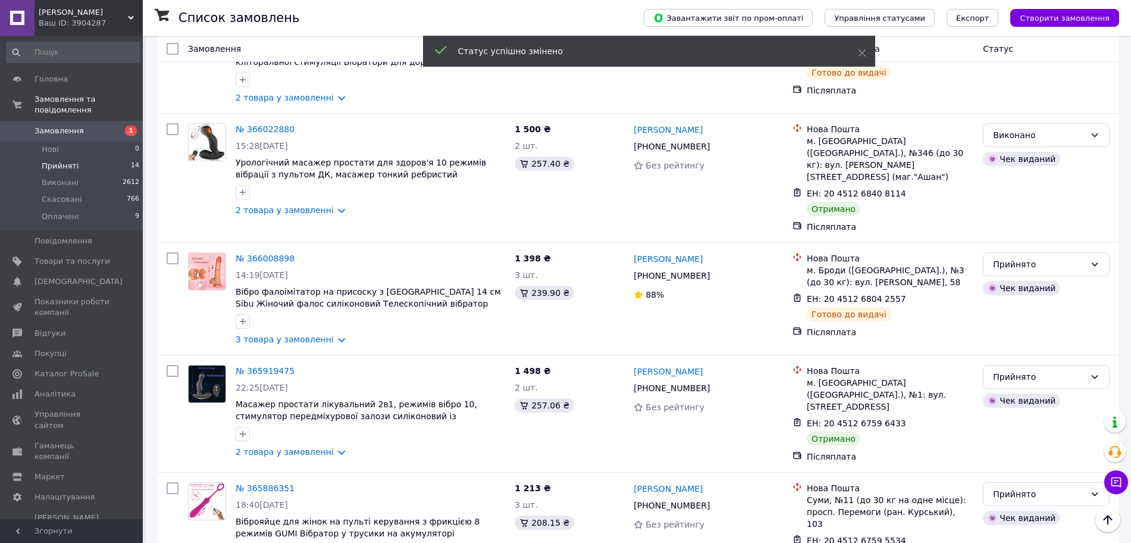
click at [1032, 370] on div "Прийнято" at bounding box center [1039, 376] width 92 height 13
click at [1024, 356] on li "Виконано" at bounding box center [1046, 358] width 126 height 21
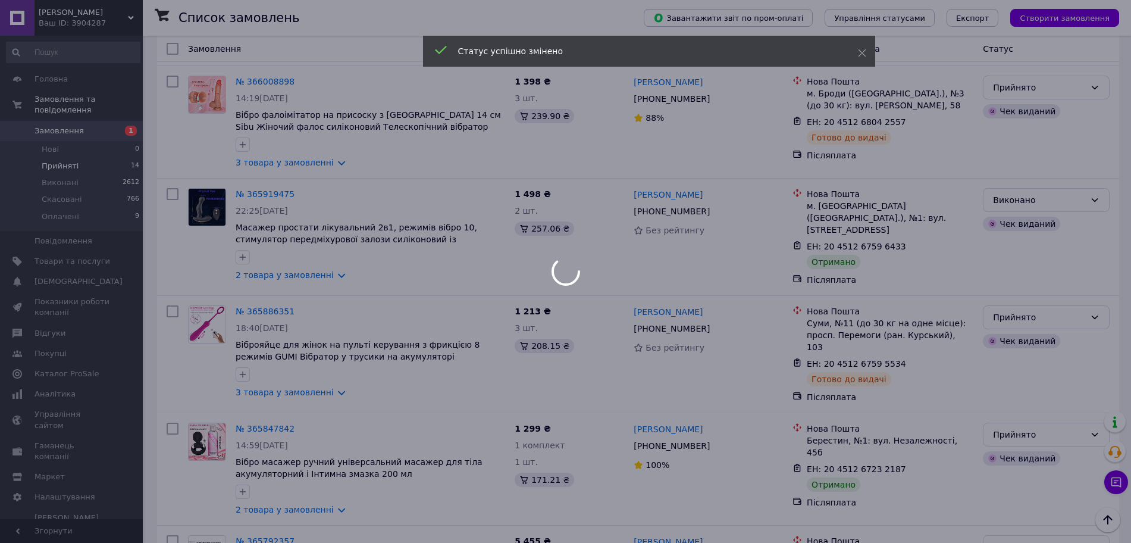
scroll to position [744, 0]
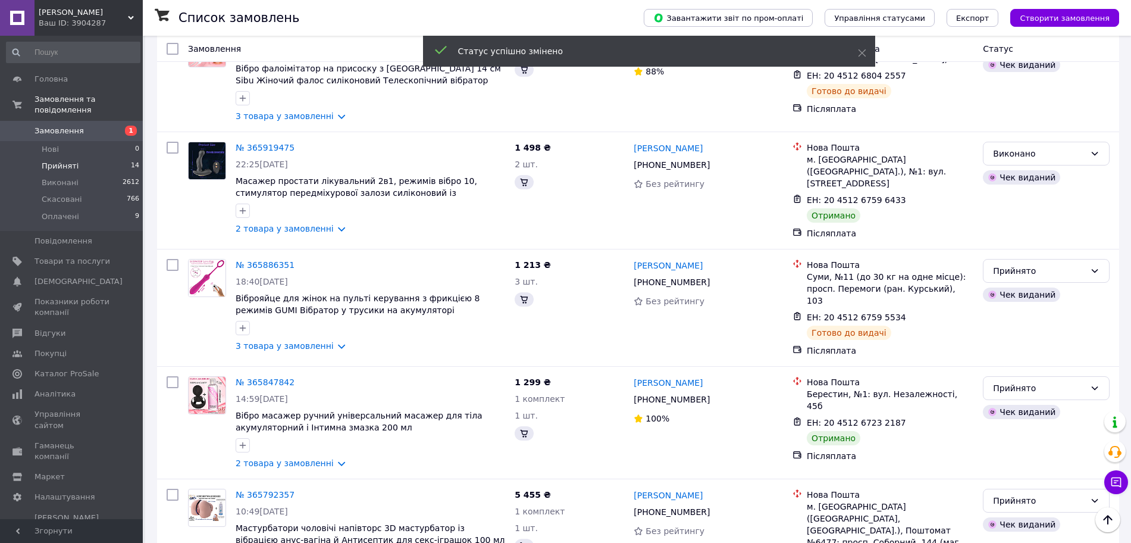
click at [1010, 381] on div "Прийнято" at bounding box center [1039, 387] width 92 height 13
click at [1012, 360] on li "Виконано" at bounding box center [1046, 360] width 126 height 21
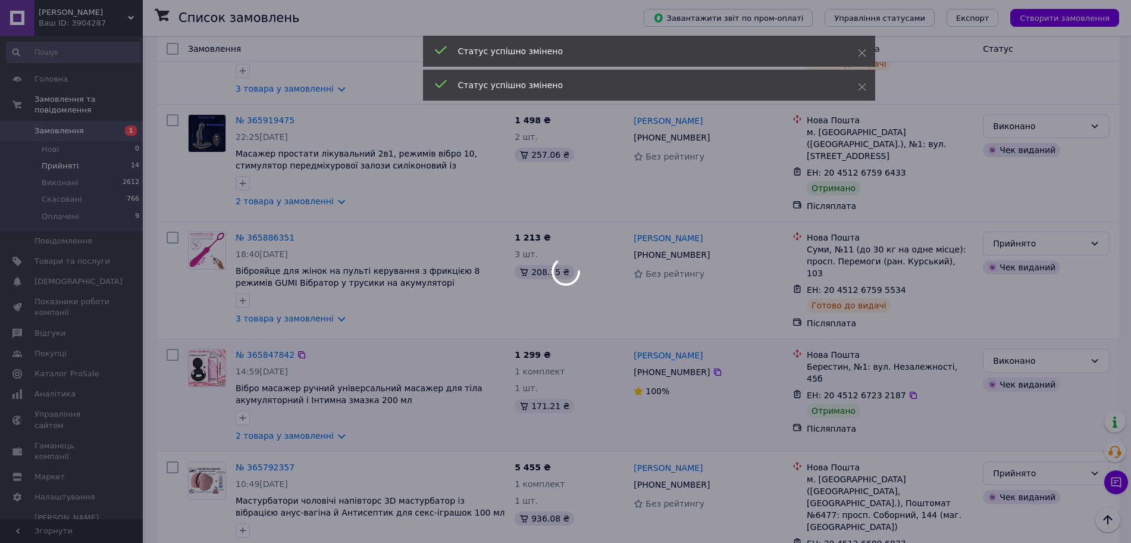
scroll to position [818, 0]
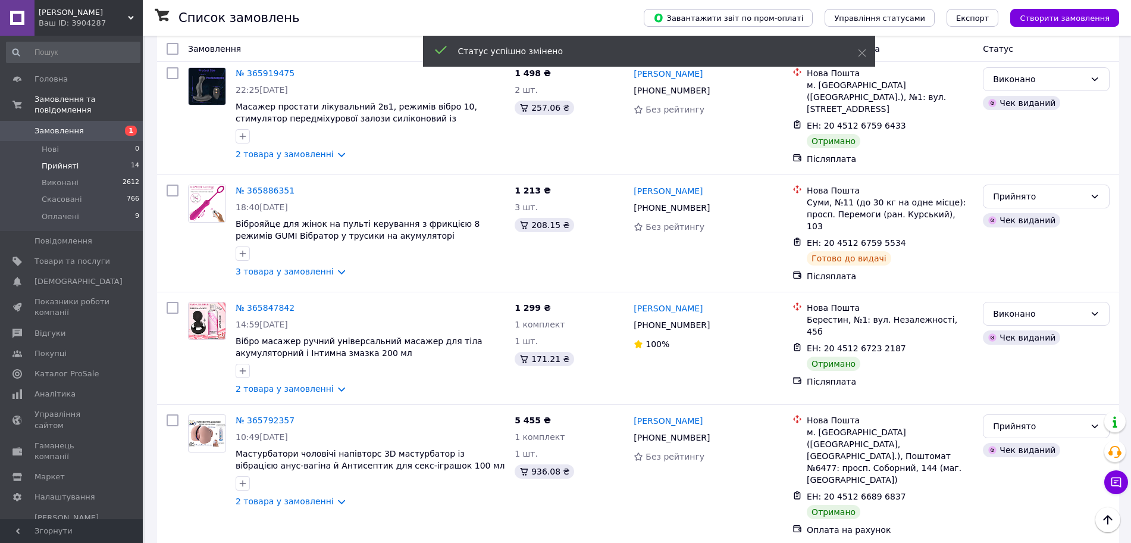
click at [1011, 419] on div "Прийнято" at bounding box center [1039, 425] width 92 height 13
click at [1007, 392] on li "Виконано" at bounding box center [1046, 399] width 126 height 21
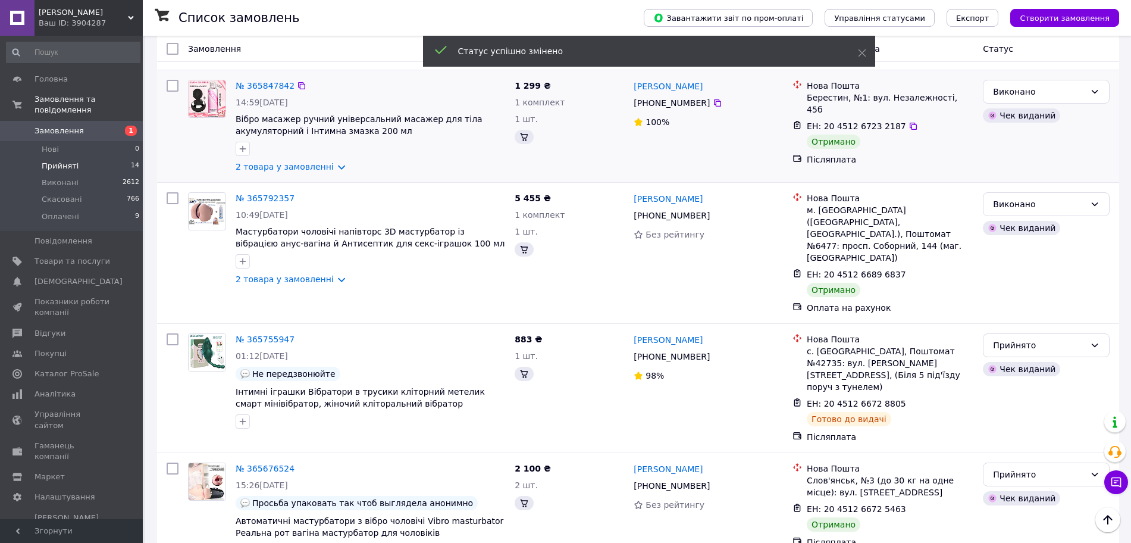
scroll to position [1041, 0]
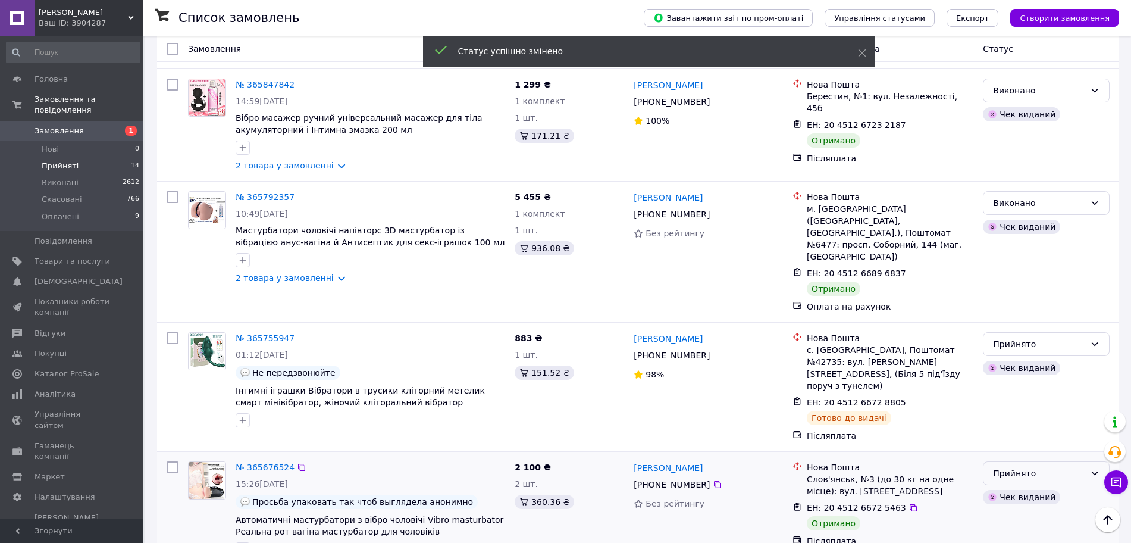
click at [1018, 466] on div "Прийнято" at bounding box center [1039, 472] width 92 height 13
click at [1008, 404] on li "Виконано" at bounding box center [1046, 410] width 126 height 21
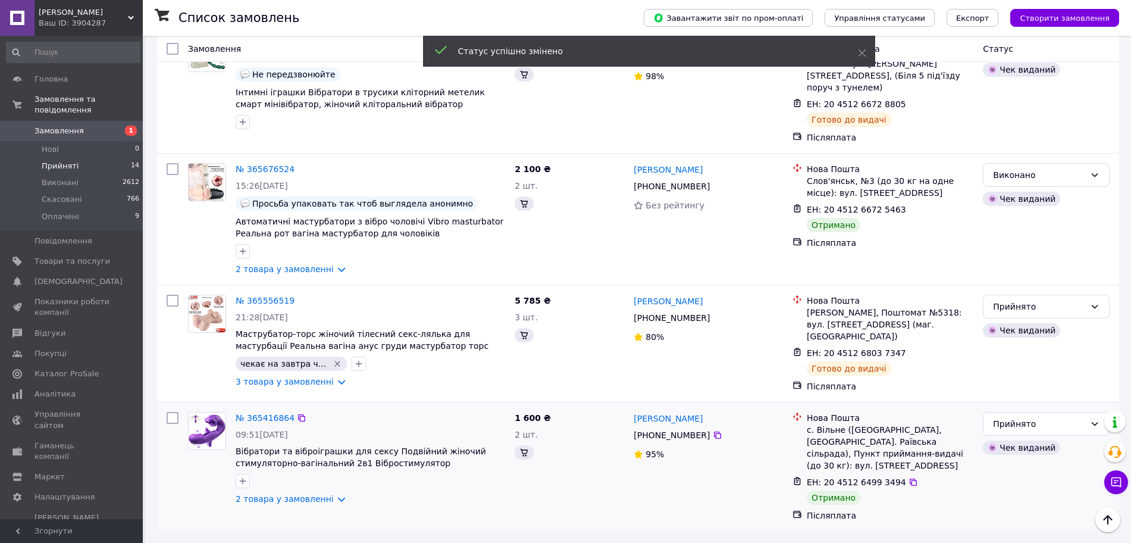
scroll to position [1022, 0]
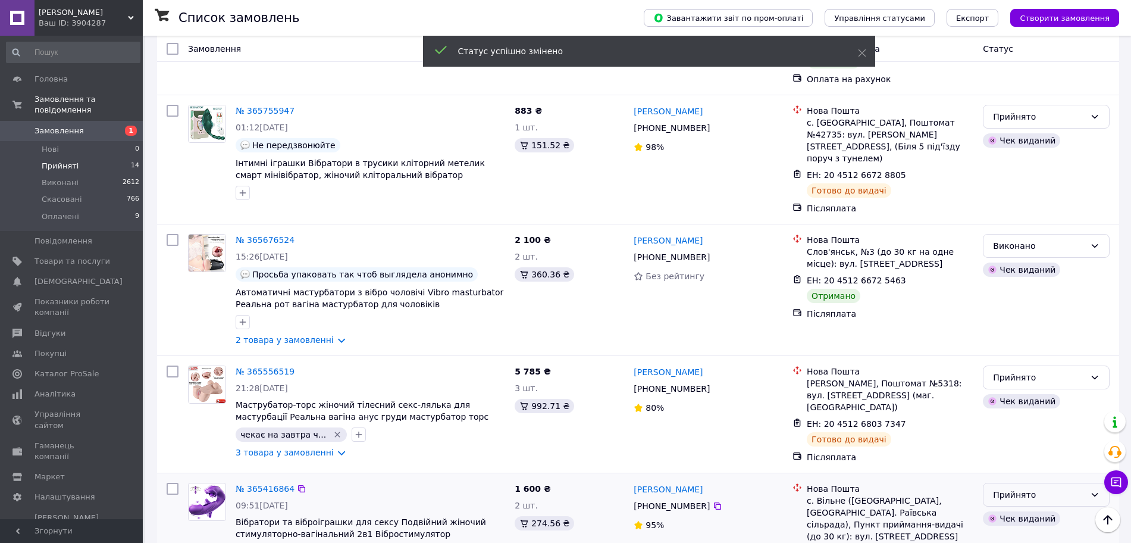
click at [1015, 488] on div "Прийнято" at bounding box center [1039, 494] width 92 height 13
click at [1004, 447] on li "Виконано" at bounding box center [1046, 448] width 126 height 21
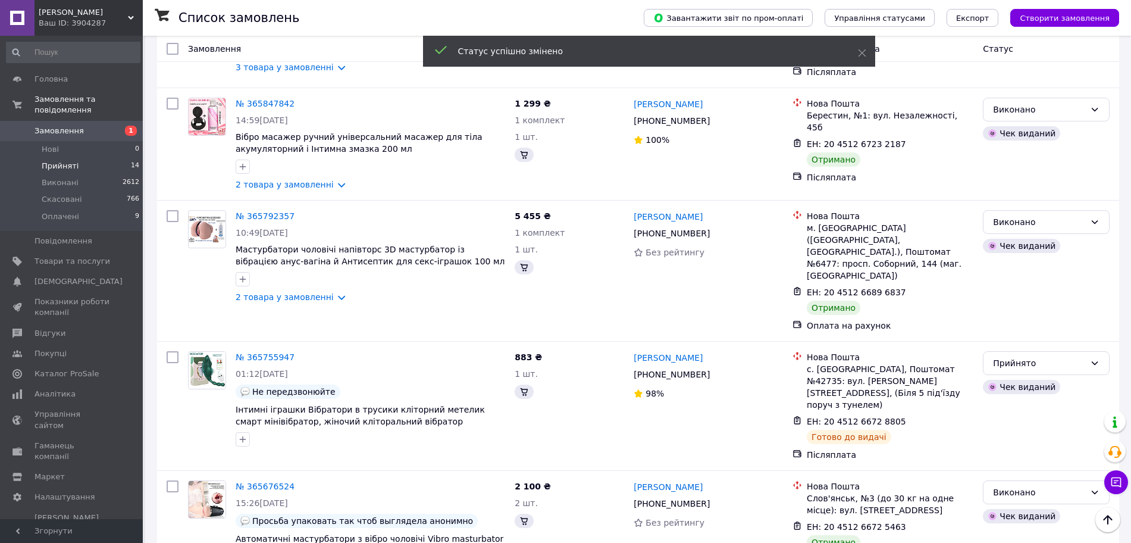
scroll to position [1248, 0]
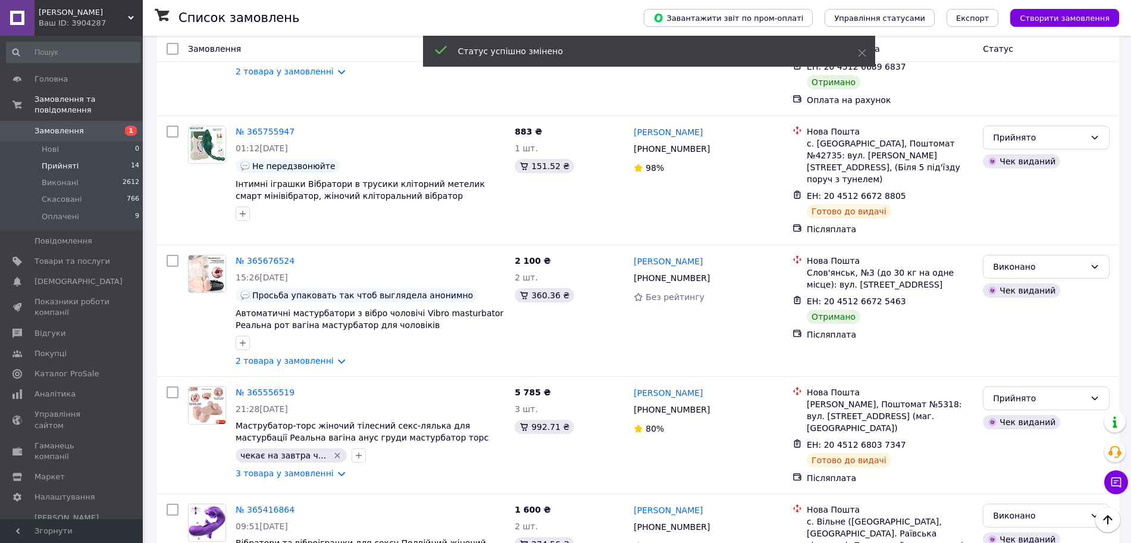
click at [62, 126] on span "Замовлення" at bounding box center [59, 131] width 49 height 11
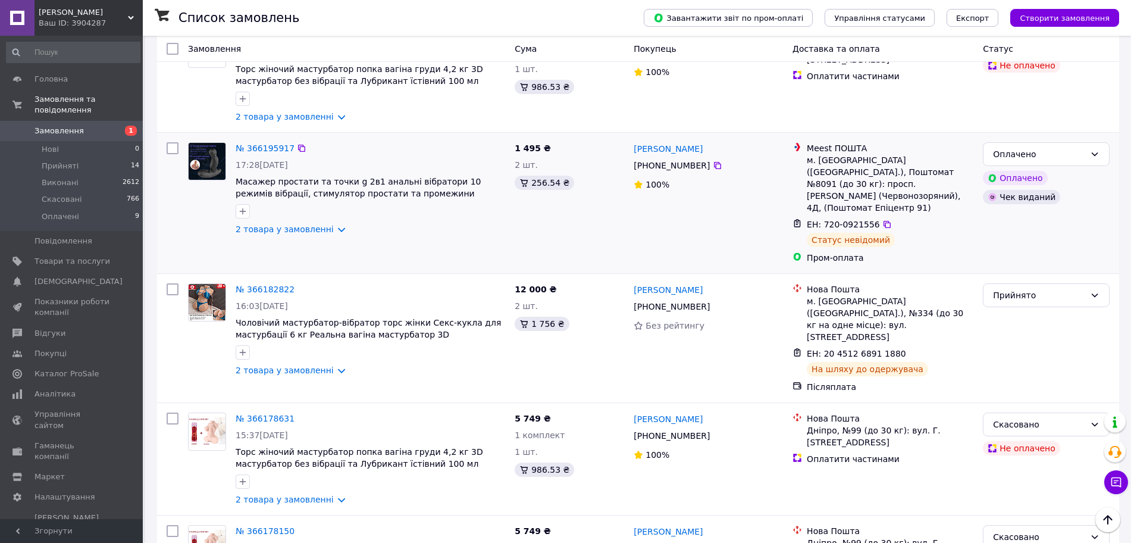
scroll to position [595, 0]
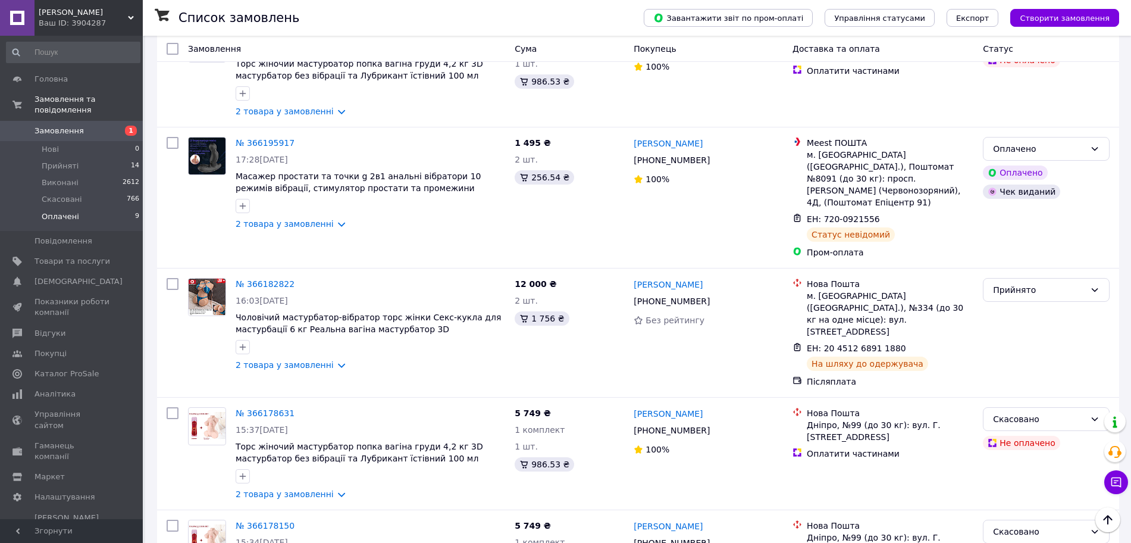
click at [64, 212] on li "Оплачені 9" at bounding box center [73, 219] width 146 height 23
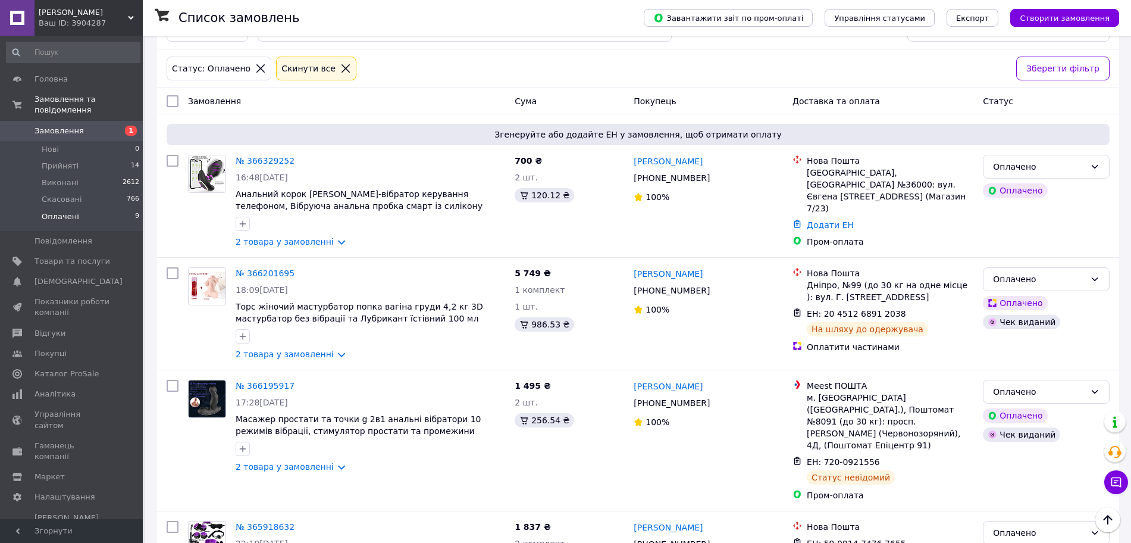
scroll to position [10, 0]
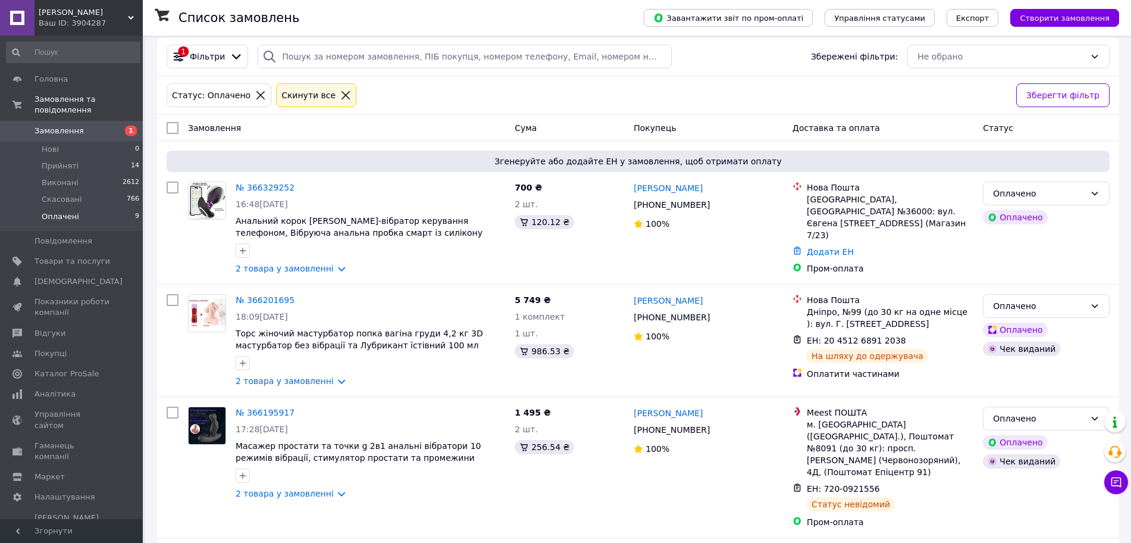
click at [65, 126] on span "Замовлення" at bounding box center [59, 131] width 49 height 11
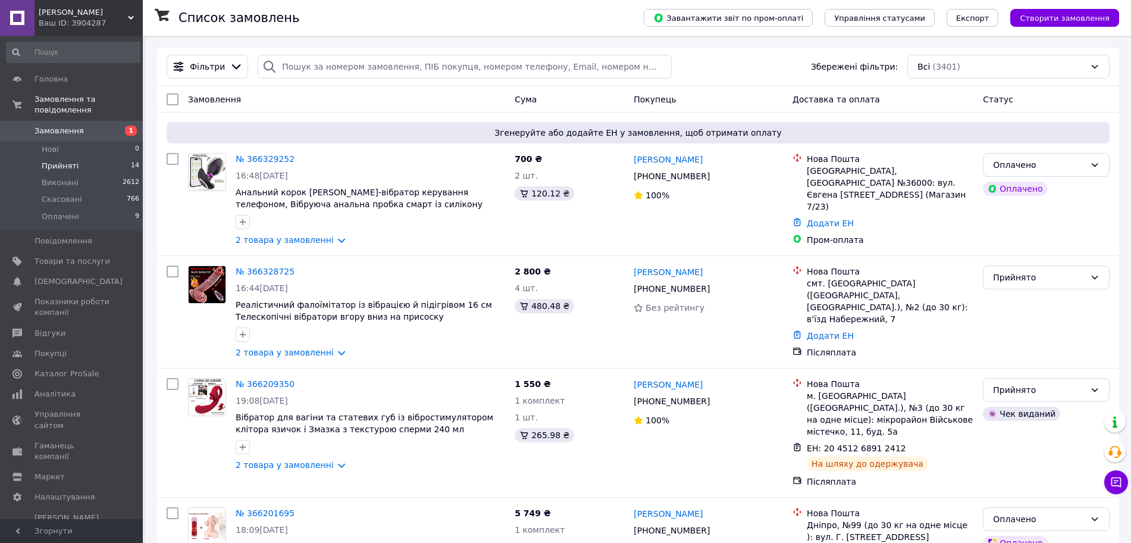
click at [51, 161] on span "Прийняті" at bounding box center [60, 166] width 37 height 11
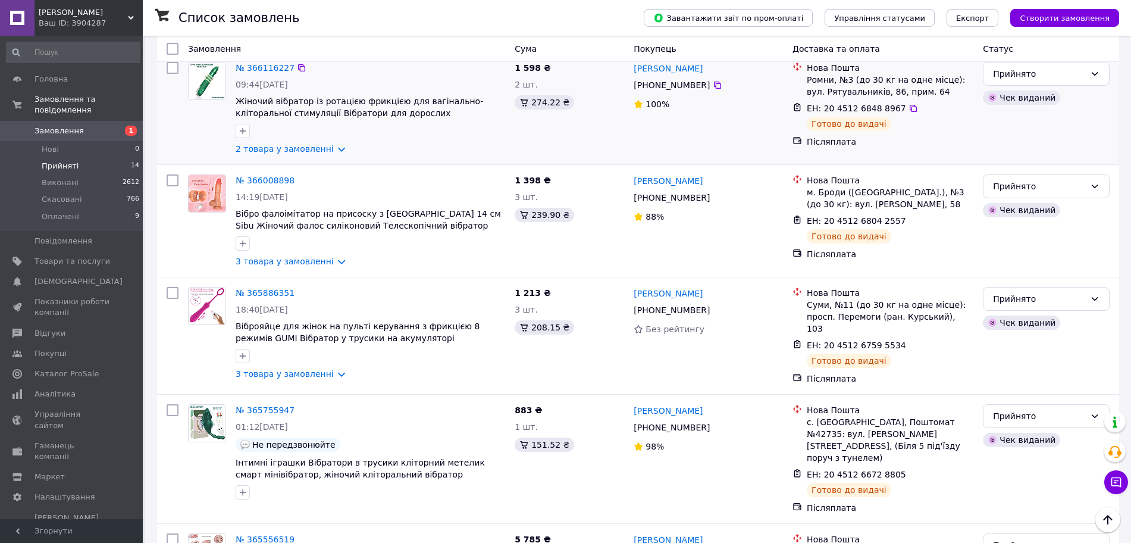
scroll to position [531, 0]
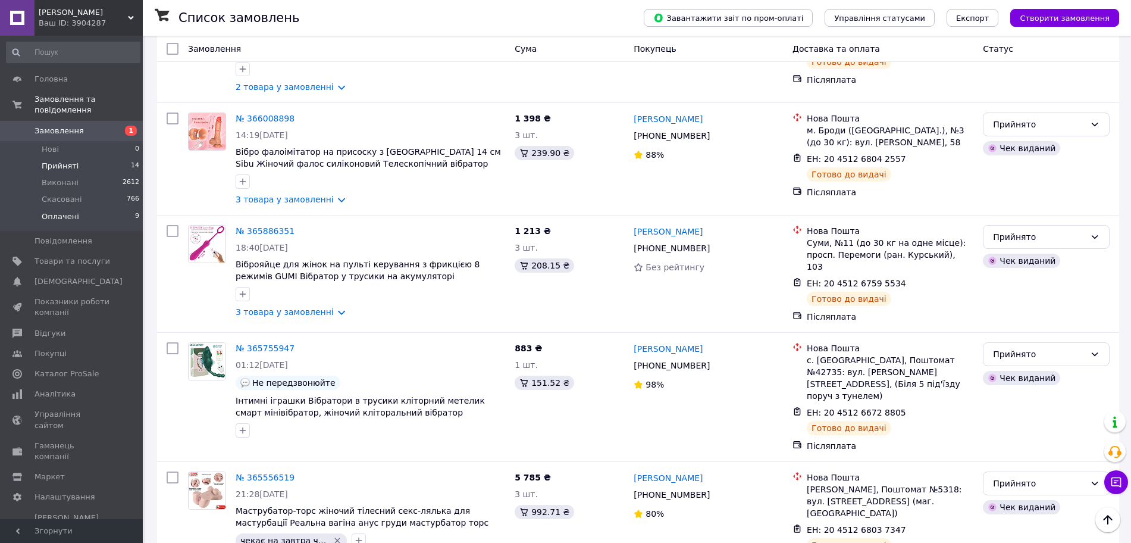
click at [66, 211] on span "Оплачені" at bounding box center [60, 216] width 37 height 11
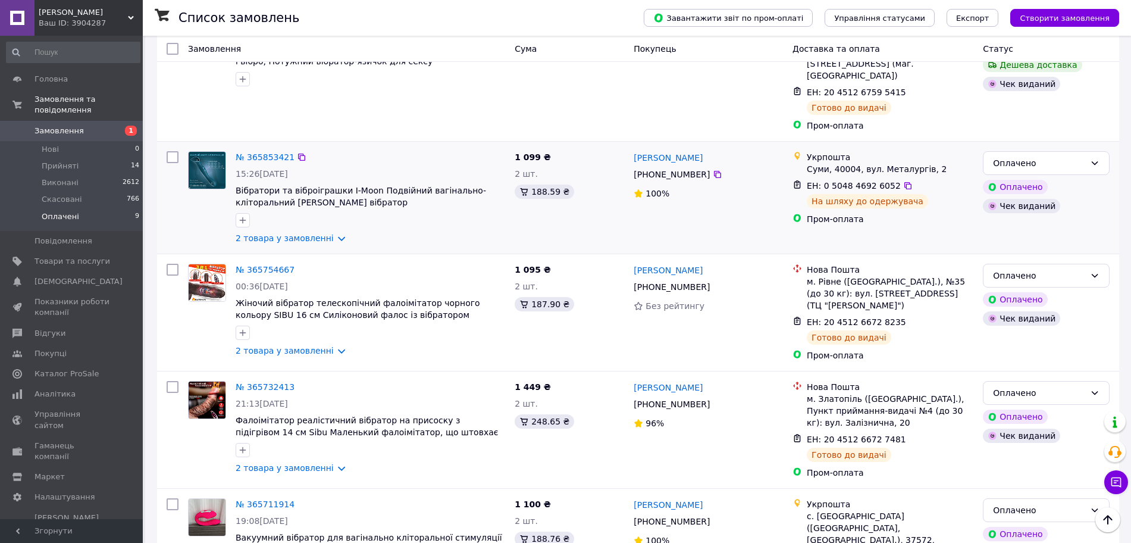
scroll to position [679, 0]
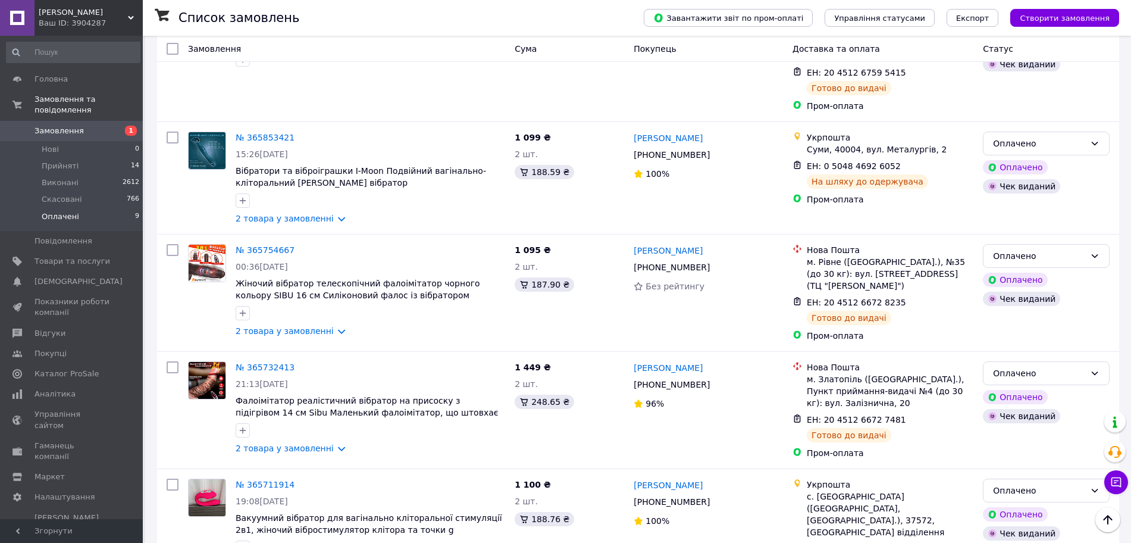
click at [69, 126] on span "Замовлення" at bounding box center [59, 131] width 49 height 11
